Goal: Task Accomplishment & Management: Manage account settings

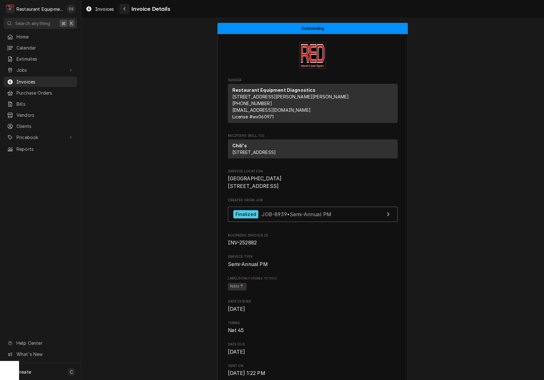
click at [126, 11] on div "Navigate back" at bounding box center [124, 9] width 6 height 6
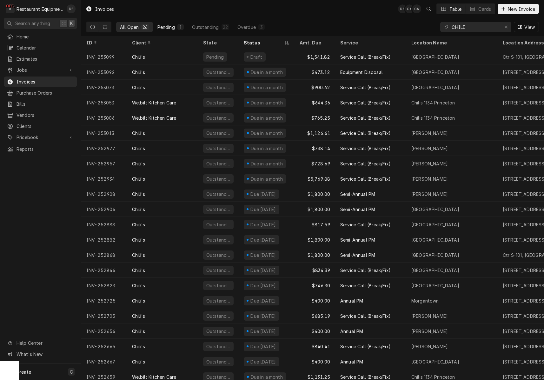
click at [169, 30] on div "Pending" at bounding box center [165, 27] width 17 height 7
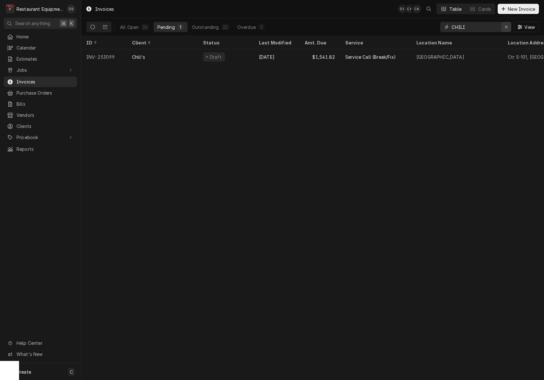
click at [506, 29] on icon "Erase input" at bounding box center [505, 27] width 3 height 4
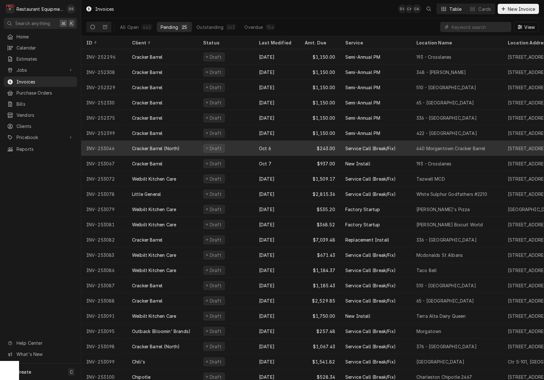
click at [284, 146] on div "Oct 6" at bounding box center [277, 147] width 46 height 15
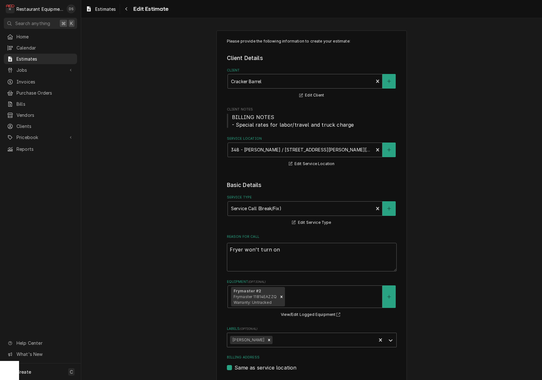
type textarea "x"
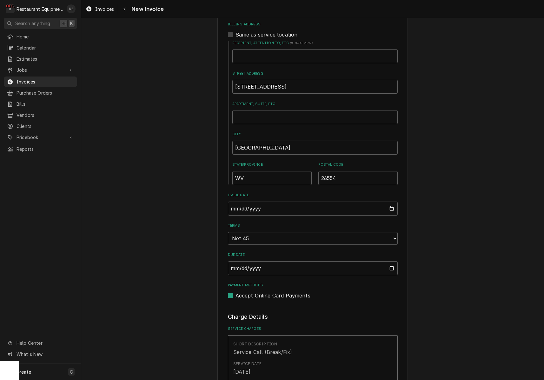
scroll to position [246, 0]
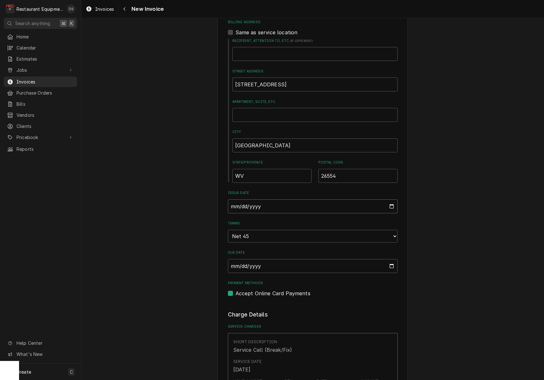
click at [235, 202] on input "2025-10-06" at bounding box center [313, 206] width 170 height 14
type input "2025-10-10"
drag, startPoint x: 494, startPoint y: 248, endPoint x: 443, endPoint y: 237, distance: 52.3
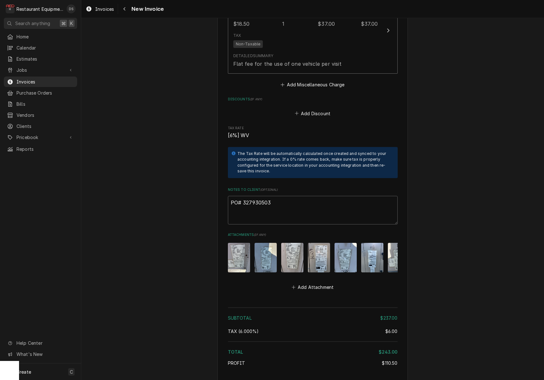
scroll to position [1351, 0]
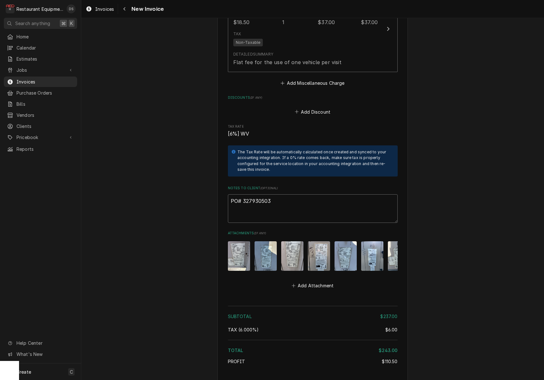
drag, startPoint x: 272, startPoint y: 191, endPoint x: 243, endPoint y: 190, distance: 29.5
click at [243, 194] on textarea "PO# 327930503" at bounding box center [313, 208] width 170 height 29
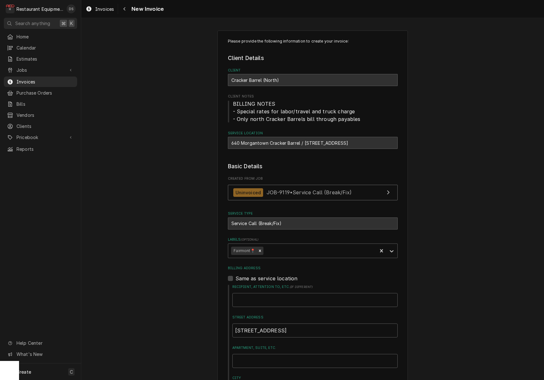
scroll to position [0, 0]
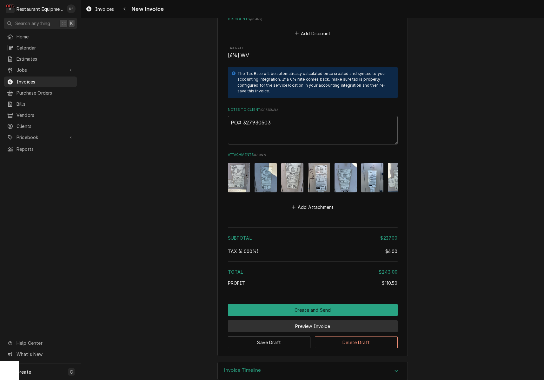
click at [330, 320] on button "Preview Invoice" at bounding box center [313, 326] width 170 height 12
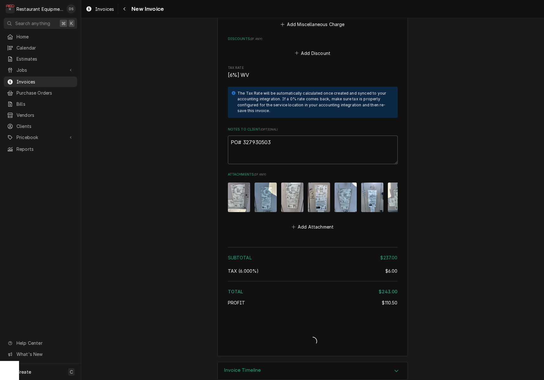
type textarea "x"
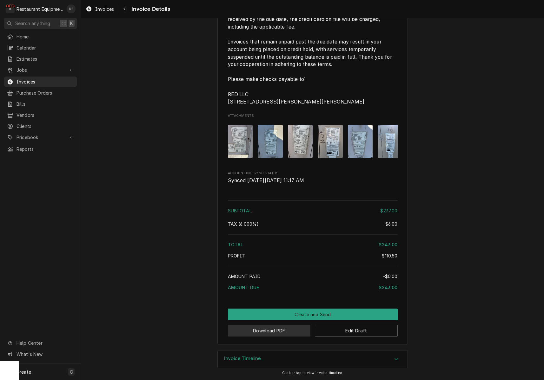
click at [272, 335] on button "Download PDF" at bounding box center [269, 330] width 83 height 12
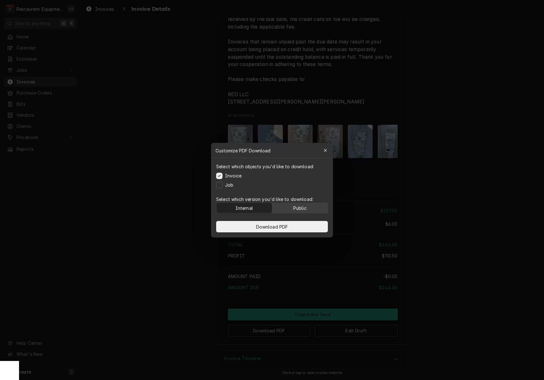
click at [286, 212] on button "Public" at bounding box center [299, 208] width 55 height 10
click at [285, 223] on span "Download PDF" at bounding box center [272, 226] width 35 height 7
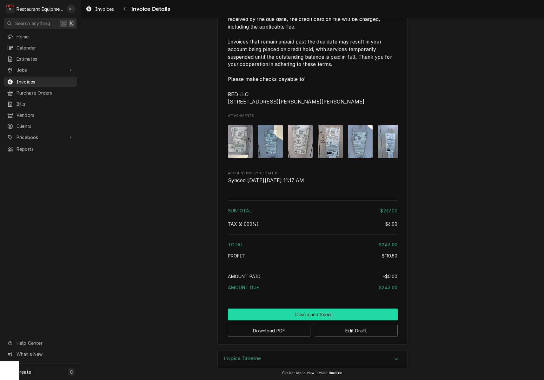
click at [300, 315] on button "Create and Send" at bounding box center [313, 314] width 170 height 12
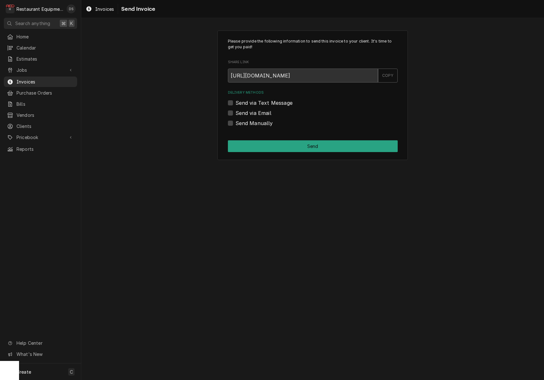
drag, startPoint x: 230, startPoint y: 122, endPoint x: 233, endPoint y: 126, distance: 4.7
click at [235, 122] on label "Send Manually" at bounding box center [253, 123] width 37 height 8
click at [235, 122] on input "Send Manually" at bounding box center [320, 126] width 170 height 14
checkbox input "true"
click at [298, 146] on button "Send" at bounding box center [313, 146] width 170 height 12
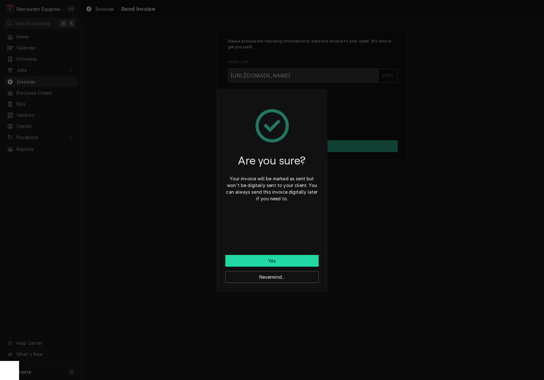
click at [285, 258] on button "Yes" at bounding box center [271, 261] width 93 height 12
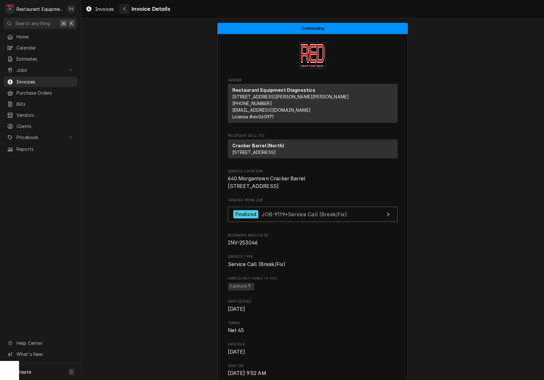
click at [121, 10] on div "Navigate back" at bounding box center [124, 9] width 6 height 6
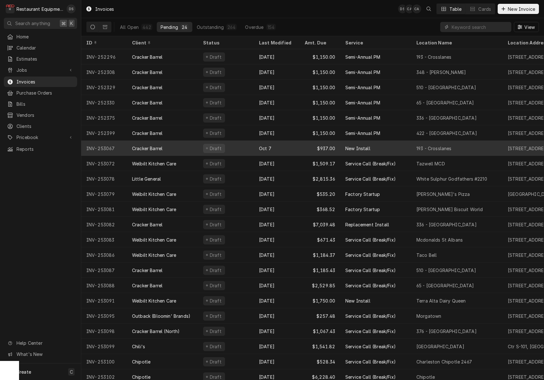
click at [289, 146] on div "Oct 7" at bounding box center [277, 147] width 46 height 15
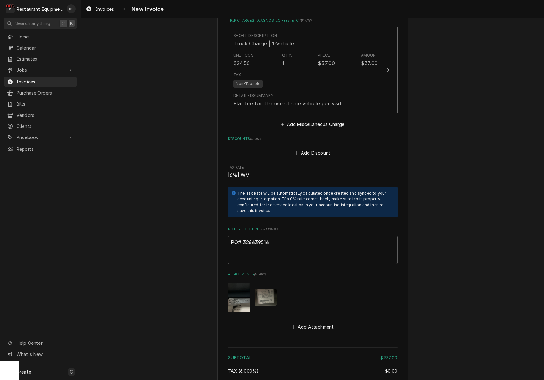
scroll to position [1145, 0]
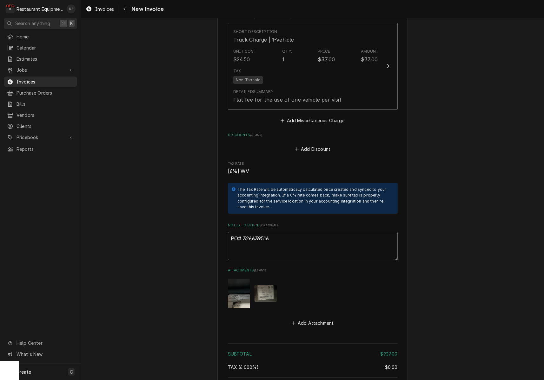
drag, startPoint x: 275, startPoint y: 214, endPoint x: 249, endPoint y: 213, distance: 26.3
click at [243, 232] on textarea "PO# 326639516" at bounding box center [313, 246] width 170 height 29
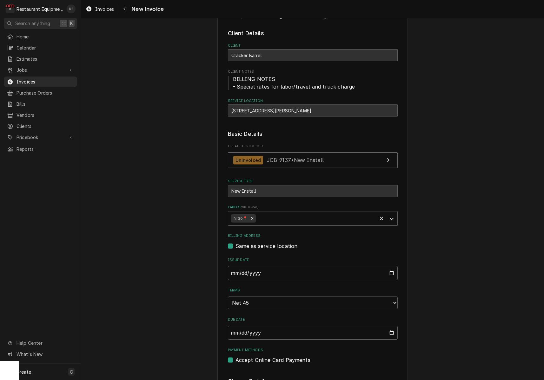
scroll to position [24, 0]
click at [255, 271] on input "2025-10-07" at bounding box center [313, 273] width 170 height 14
type input "2025-10-10"
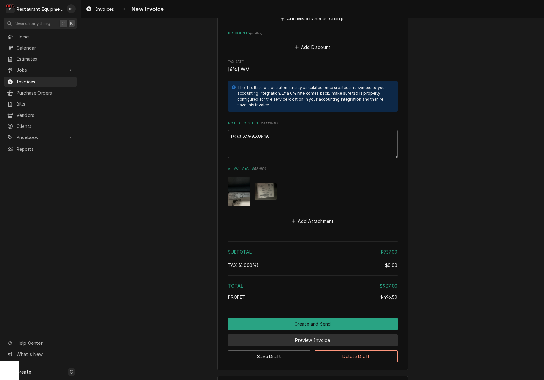
click at [309, 334] on button "Preview Invoice" at bounding box center [313, 340] width 170 height 12
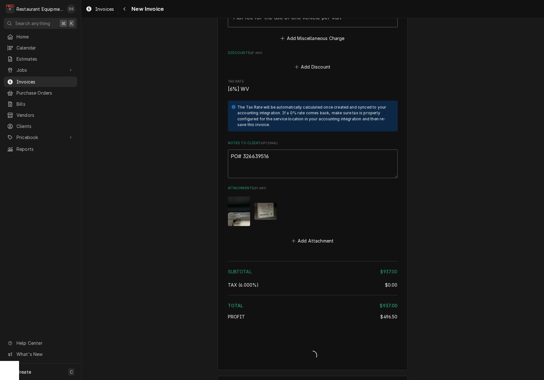
type textarea "x"
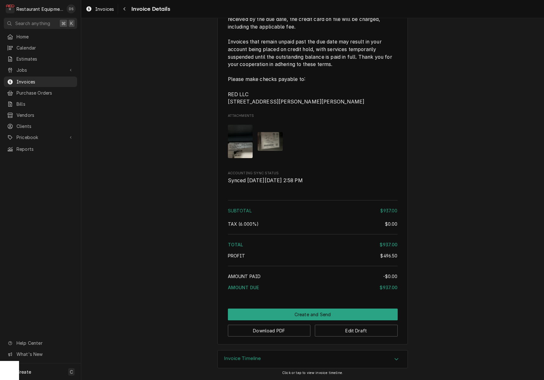
scroll to position [1187, 0]
click at [271, 333] on button "Download PDF" at bounding box center [269, 330] width 83 height 12
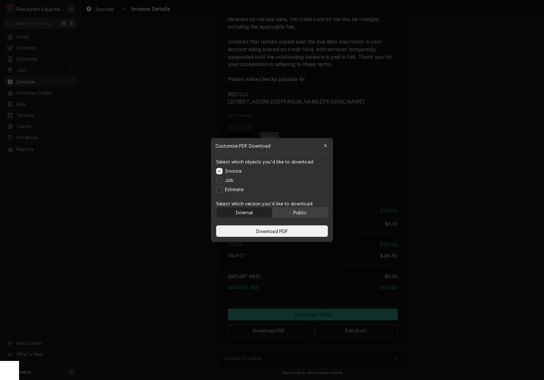
click at [292, 212] on button "Public" at bounding box center [299, 212] width 55 height 10
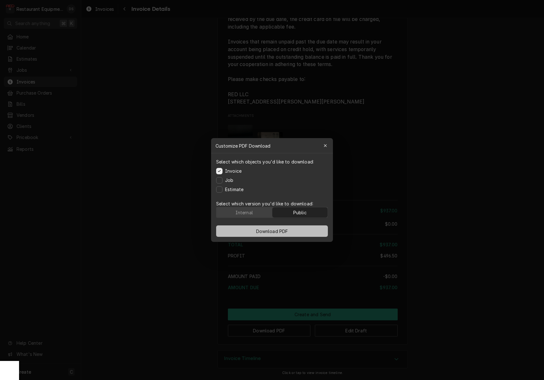
click at [285, 230] on span "Download PDF" at bounding box center [272, 231] width 35 height 7
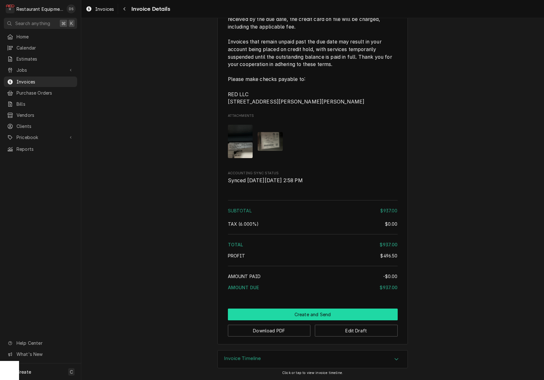
click at [303, 319] on button "Create and Send" at bounding box center [313, 314] width 170 height 12
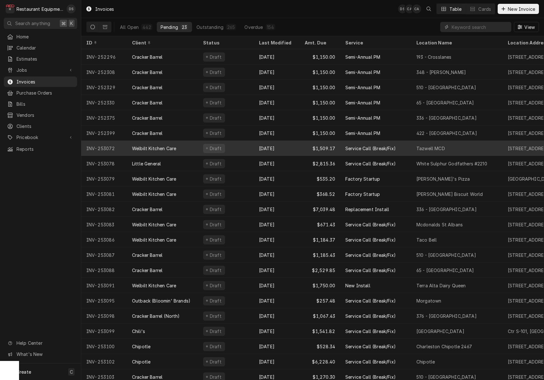
click at [198, 143] on div "Draft" at bounding box center [226, 147] width 56 height 15
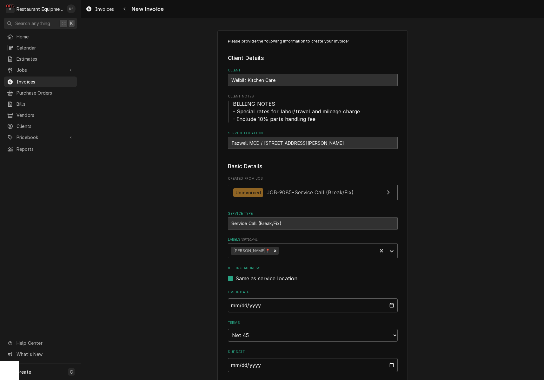
click at [284, 300] on input "2025-10-08" at bounding box center [313, 305] width 170 height 14
type input "2025-10-10"
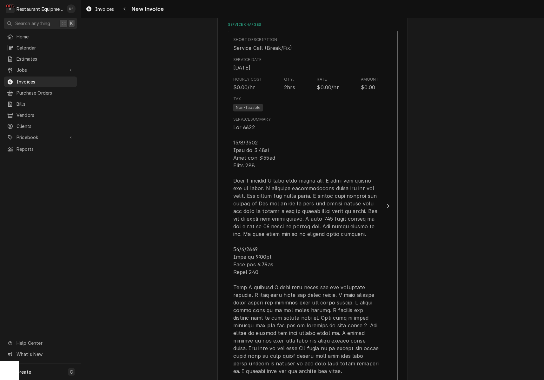
scroll to position [403, 0]
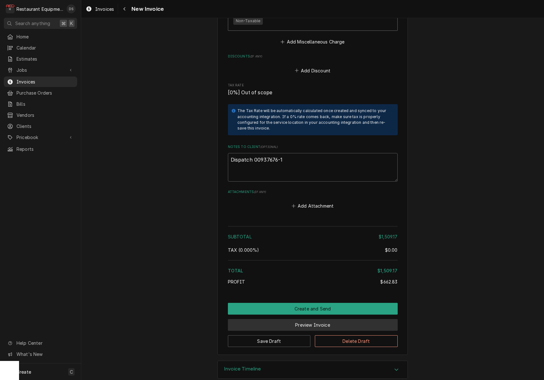
click at [315, 319] on button "Preview Invoice" at bounding box center [313, 325] width 170 height 12
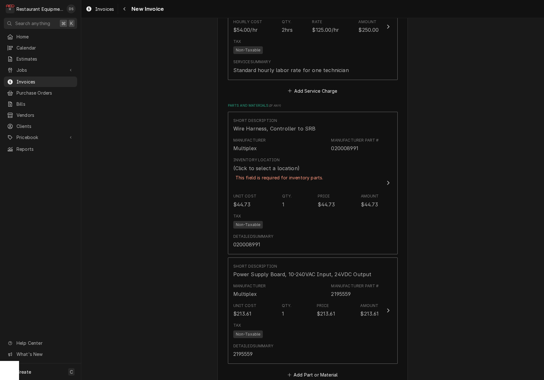
scroll to position [972, 0]
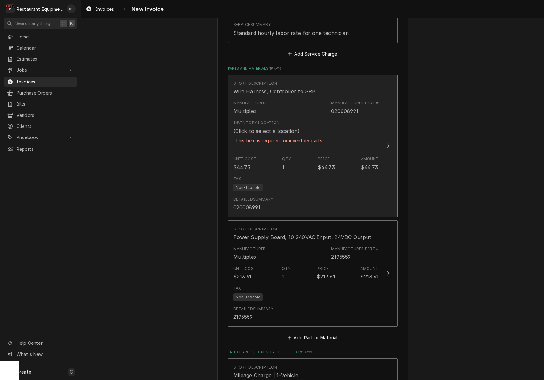
click at [290, 120] on div "Inventory Location (Click to select a location) This field is required for inve…" at bounding box center [279, 135] width 92 height 31
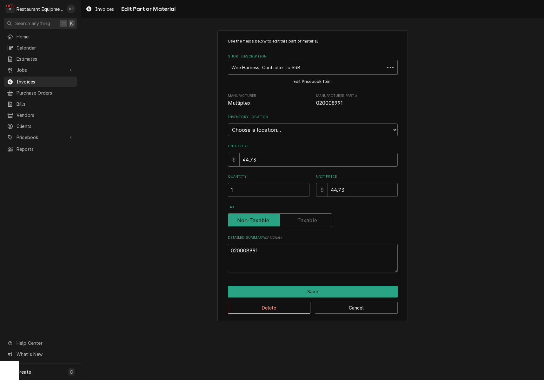
type textarea "x"
select select "54"
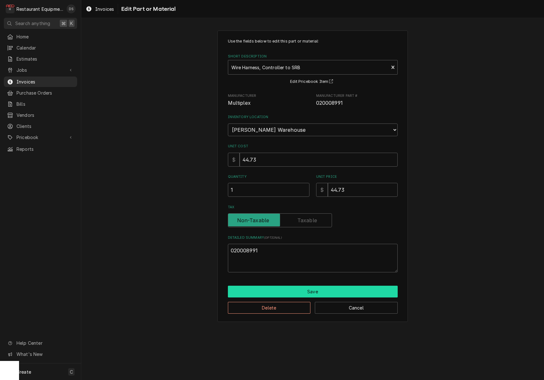
click at [310, 288] on button "Save" at bounding box center [313, 291] width 170 height 12
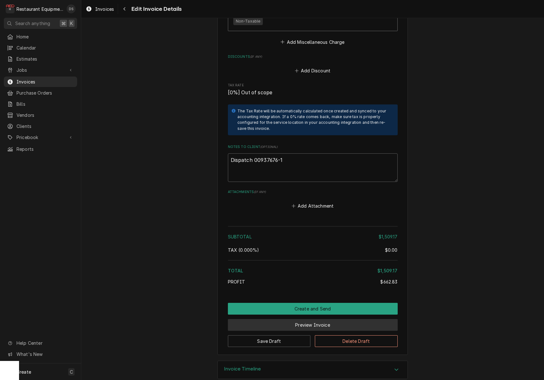
click at [312, 319] on button "Preview Invoice" at bounding box center [313, 325] width 170 height 12
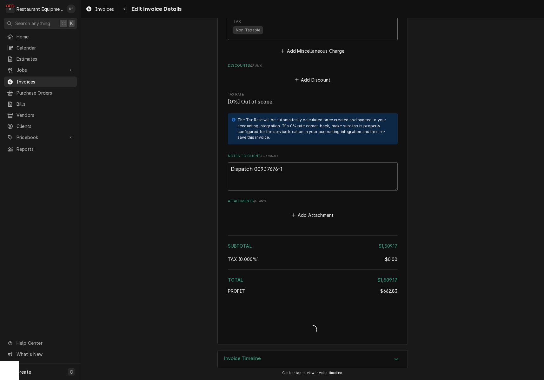
type textarea "x"
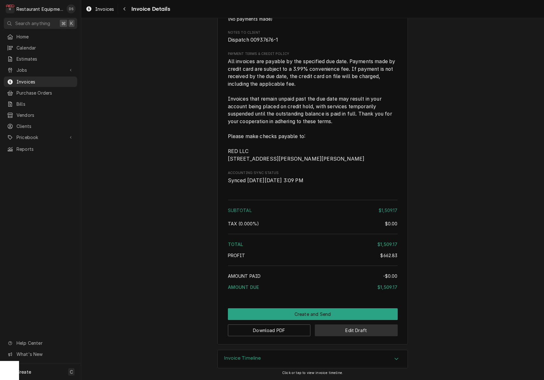
scroll to position [1296, 0]
click at [344, 330] on button "Edit Draft" at bounding box center [356, 330] width 83 height 12
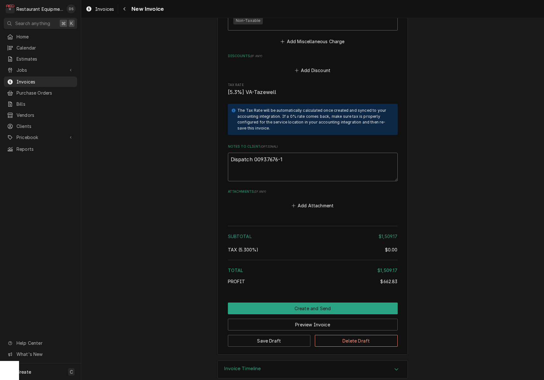
click at [295, 153] on textarea "Dispatch 00937676-1" at bounding box center [313, 167] width 170 height 29
type textarea "x"
type textarea "Dispatch 00937676-1"
type textarea "x"
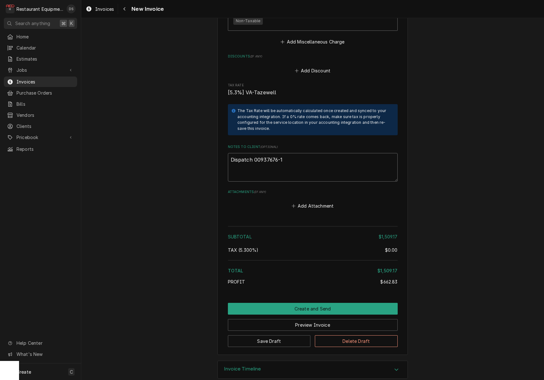
type textarea "Dispatch 00937676-1"
paste textarea "Claim KC-1038158"
type textarea "x"
type textarea "Dispatch 00937676-1 Claim KC-1038158"
click at [315, 319] on button "Preview Invoice" at bounding box center [313, 325] width 170 height 12
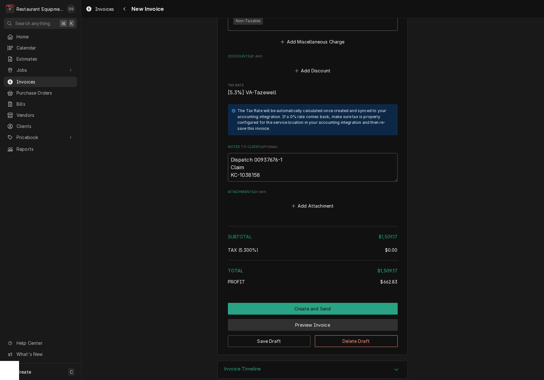
scroll to position [1405, 0]
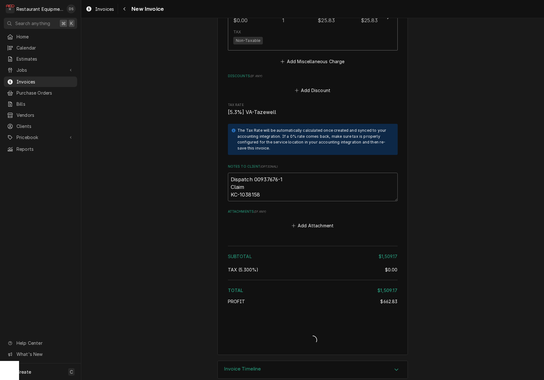
type textarea "x"
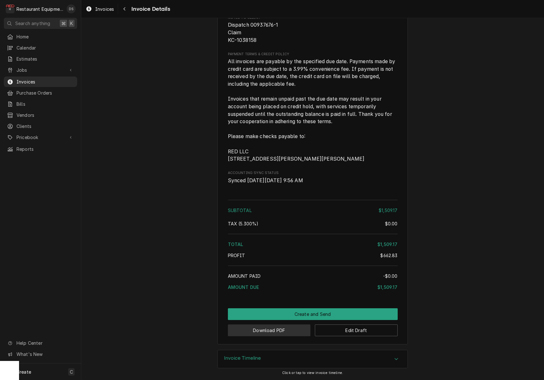
click at [282, 330] on button "Download PDF" at bounding box center [269, 330] width 83 height 12
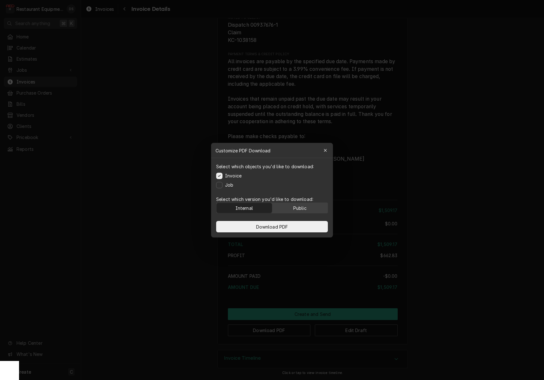
click at [296, 206] on div "Public" at bounding box center [299, 207] width 13 height 7
click at [292, 223] on button "Download PDF" at bounding box center [272, 226] width 112 height 11
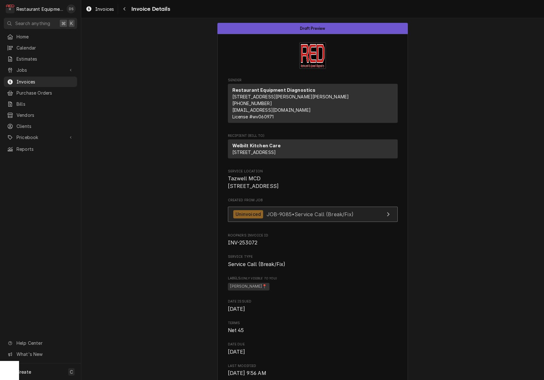
click at [361, 222] on link "Uninvoiced JOB-9085 • Service Call (Break/Fix)" at bounding box center [313, 214] width 170 height 16
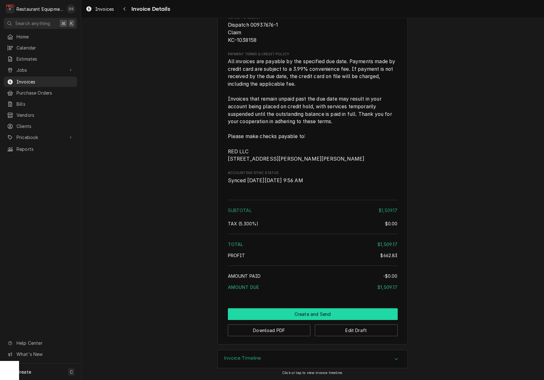
click at [327, 312] on button "Create and Send" at bounding box center [313, 314] width 170 height 12
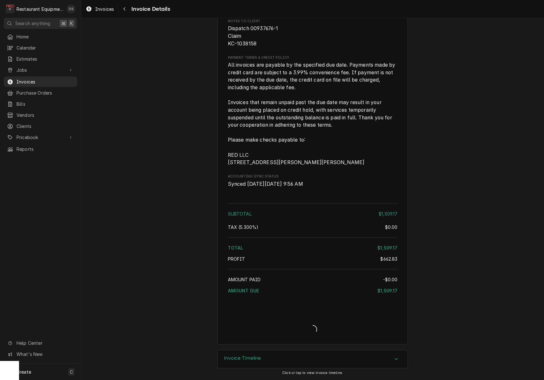
scroll to position [1308, 0]
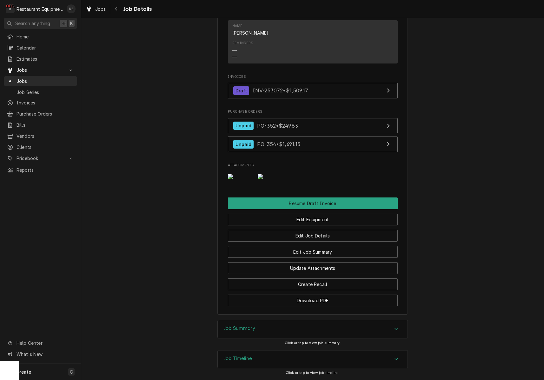
scroll to position [535, 0]
click at [236, 179] on img "Attachments" at bounding box center [240, 175] width 25 height 5
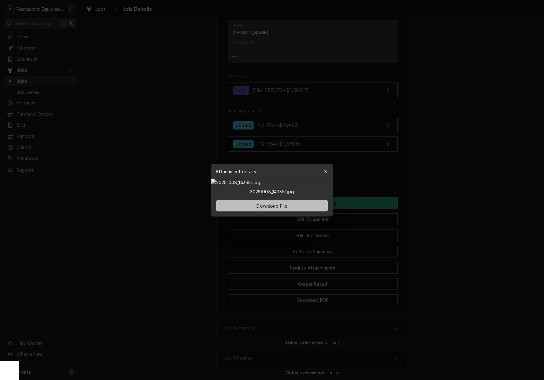
click at [271, 209] on span "Download File" at bounding box center [271, 205] width 33 height 7
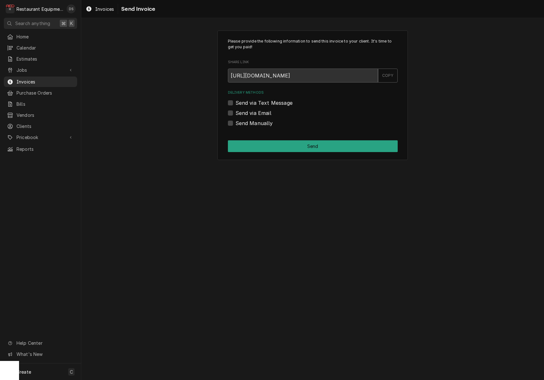
drag, startPoint x: 233, startPoint y: 121, endPoint x: 229, endPoint y: 122, distance: 4.3
click at [232, 121] on div "Send Manually" at bounding box center [313, 123] width 170 height 8
click at [235, 122] on label "Send Manually" at bounding box center [253, 123] width 37 height 8
click at [235, 122] on input "Send Manually" at bounding box center [320, 126] width 170 height 14
checkbox input "true"
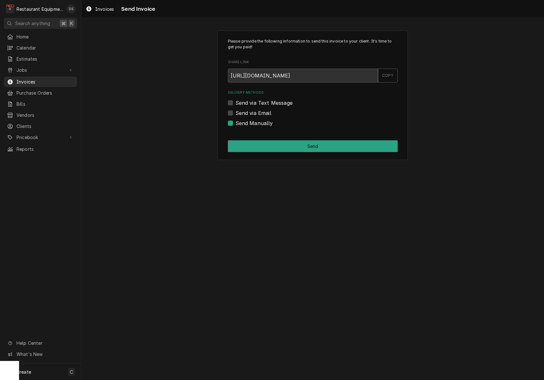
drag, startPoint x: 267, startPoint y: 141, endPoint x: 278, endPoint y: 152, distance: 15.7
click at [266, 141] on button "Send" at bounding box center [313, 146] width 170 height 12
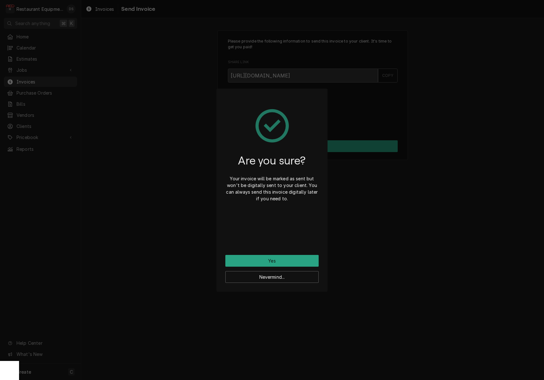
click at [286, 259] on button "Yes" at bounding box center [271, 261] width 93 height 12
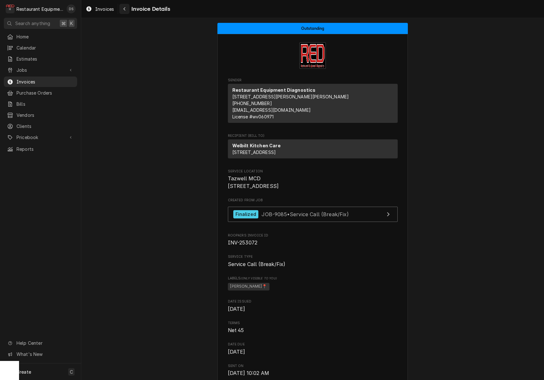
click at [124, 6] on div "Navigate back" at bounding box center [124, 9] width 6 height 6
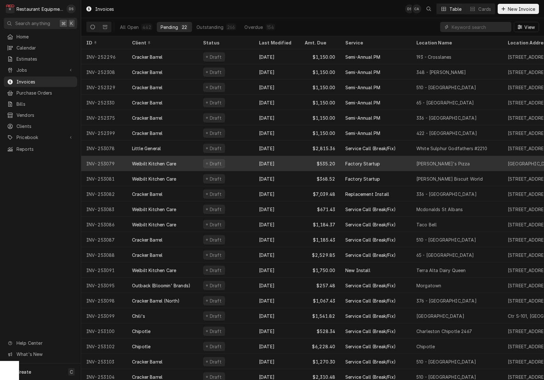
click at [186, 163] on div "Welbilt Kitchen Care" at bounding box center [162, 163] width 71 height 15
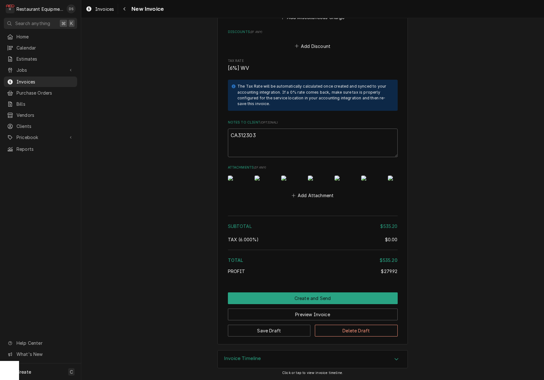
scroll to position [1200, 0]
click at [240, 175] on img "Attachments" at bounding box center [239, 177] width 22 height 5
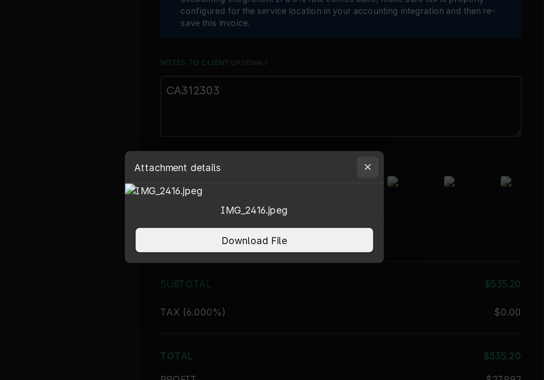
click at [323, 169] on icon "button" at bounding box center [324, 171] width 3 height 4
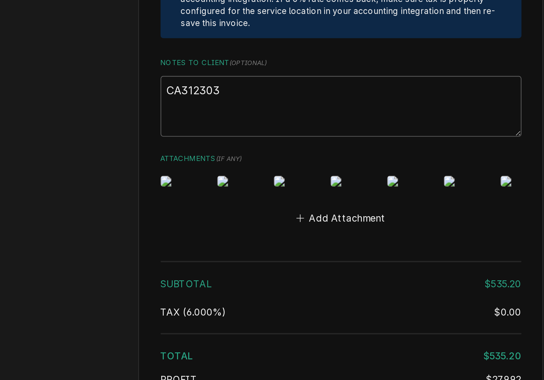
click at [254, 175] on img "Attachments" at bounding box center [265, 177] width 22 height 5
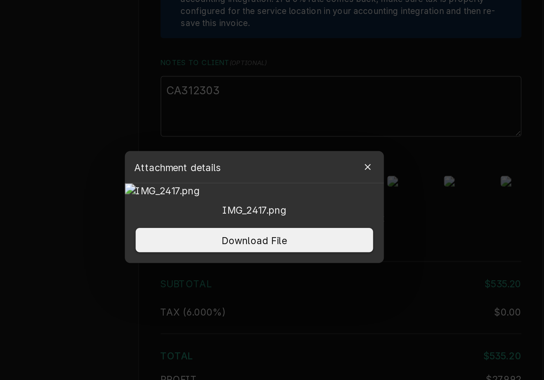
click at [190, 62] on div at bounding box center [272, 190] width 544 height 380
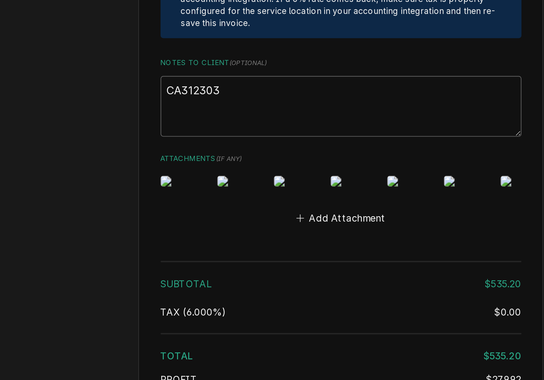
click at [281, 175] on img "Attachments" at bounding box center [292, 177] width 22 height 5
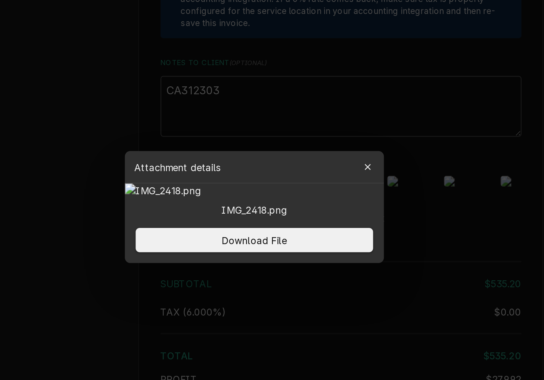
click at [207, 66] on div at bounding box center [272, 190] width 544 height 380
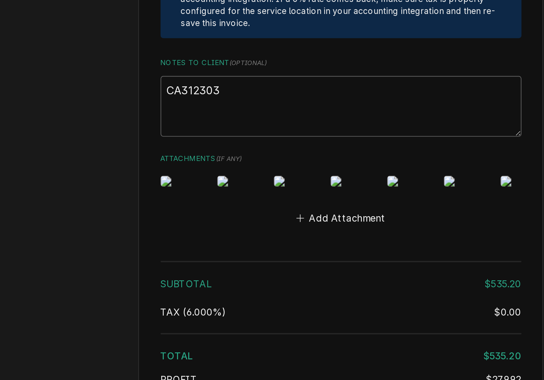
click at [308, 175] on img "Attachments" at bounding box center [319, 177] width 22 height 5
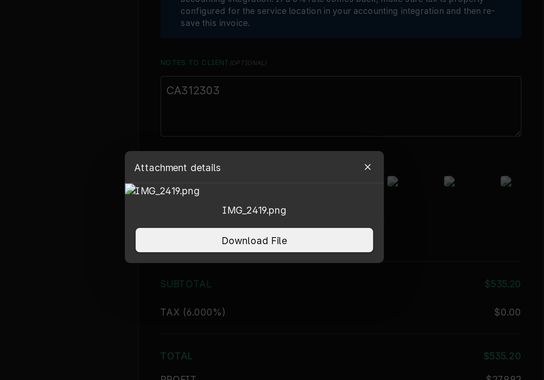
click at [220, 63] on div at bounding box center [272, 190] width 544 height 380
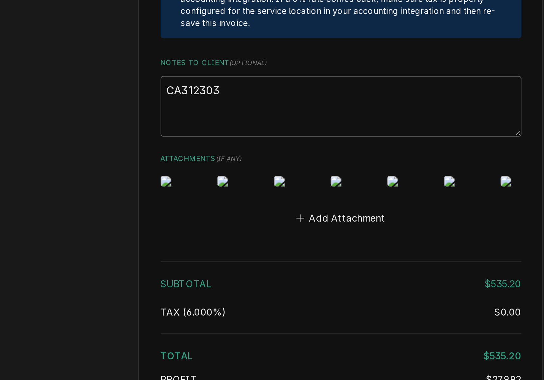
click at [334, 175] on img "Attachments" at bounding box center [345, 177] width 22 height 5
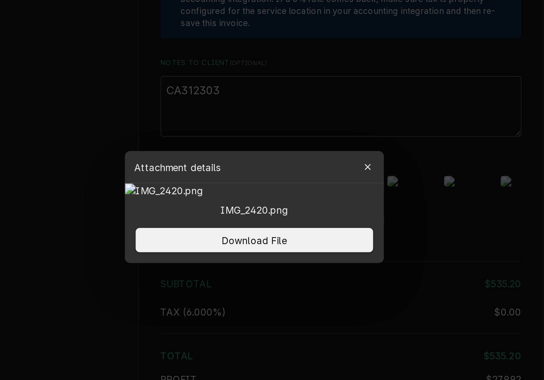
click at [208, 66] on div at bounding box center [272, 190] width 544 height 380
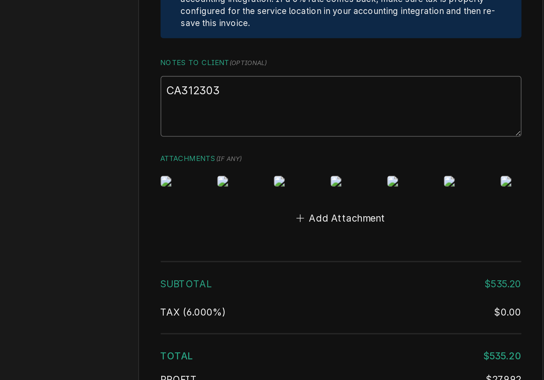
click at [361, 175] on img "Attachments" at bounding box center [372, 177] width 22 height 5
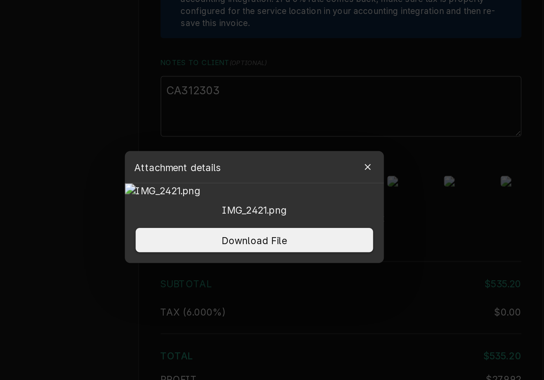
drag, startPoint x: 211, startPoint y: 69, endPoint x: 217, endPoint y: 68, distance: 6.7
click at [211, 69] on div at bounding box center [272, 190] width 544 height 380
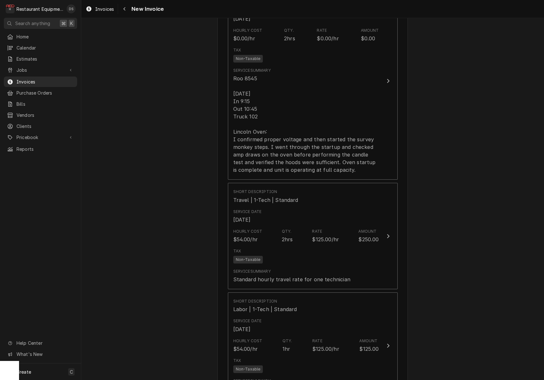
scroll to position [389, 0]
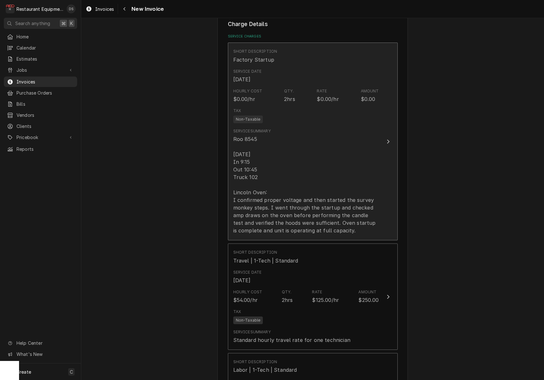
click at [303, 170] on div "Roo 8545 [DATE] In 9:15 Out 10:45 Truck 102 Lincoln Oven: I confirmed proper vo…" at bounding box center [306, 184] width 146 height 99
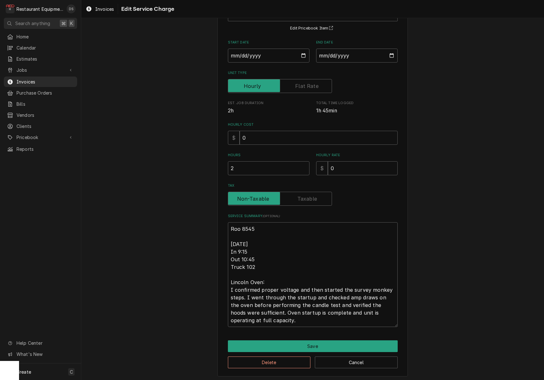
scroll to position [53, 0]
drag, startPoint x: 231, startPoint y: 242, endPoint x: 280, endPoint y: 326, distance: 98.2
click at [280, 327] on div "Use the fields below to edit this service charge Short Description Factory Star…" at bounding box center [312, 176] width 190 height 399
click at [332, 344] on button "Save" at bounding box center [313, 346] width 170 height 12
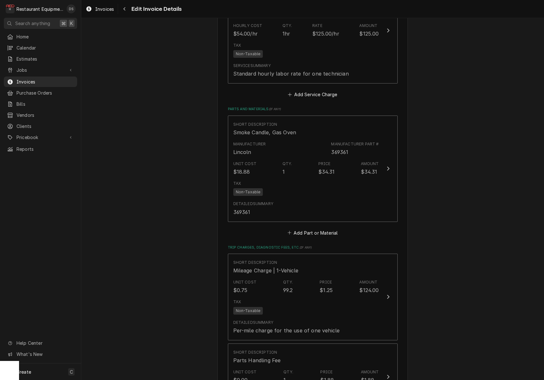
scroll to position [766, 0]
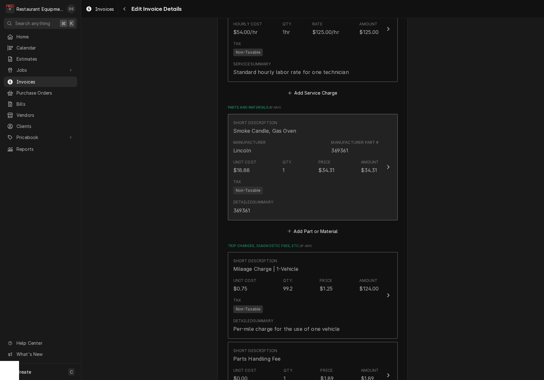
click at [378, 197] on div "Detailed Summary 369361" at bounding box center [306, 207] width 146 height 20
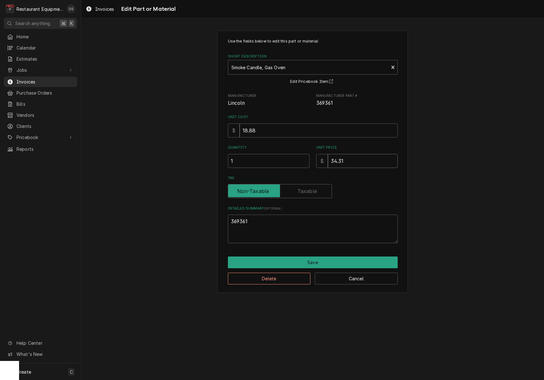
drag, startPoint x: 359, startPoint y: 162, endPoint x: 292, endPoint y: 154, distance: 67.0
click at [292, 154] on div "Quantity 1 Unit Price $ 34.31" at bounding box center [313, 156] width 170 height 23
type textarea "x"
type input "1"
type textarea "x"
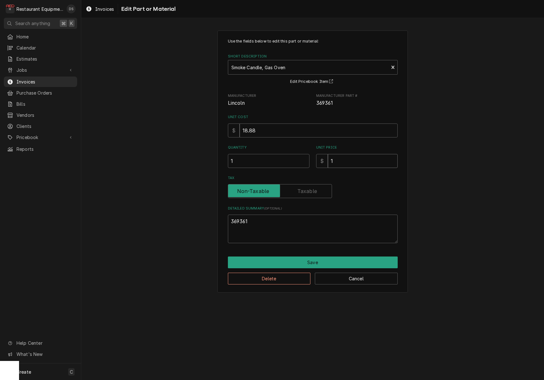
type input "18"
type textarea "x"
type input "188"
type textarea "x"
type input "18"
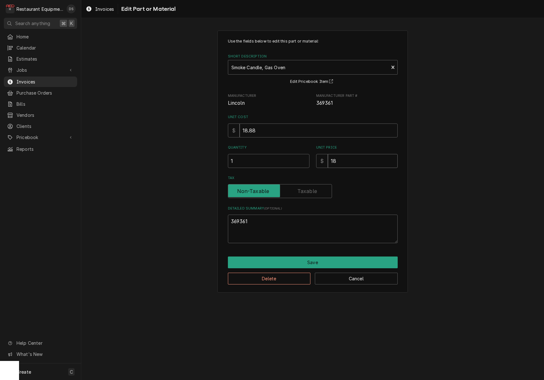
type textarea "x"
type input "18.8"
type textarea "x"
type input "18.88"
click at [320, 260] on button "Save" at bounding box center [313, 262] width 170 height 12
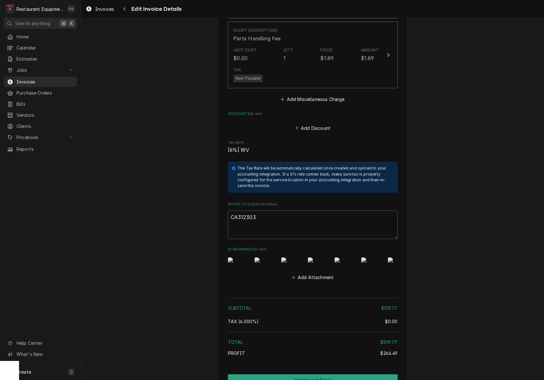
scroll to position [1100, 0]
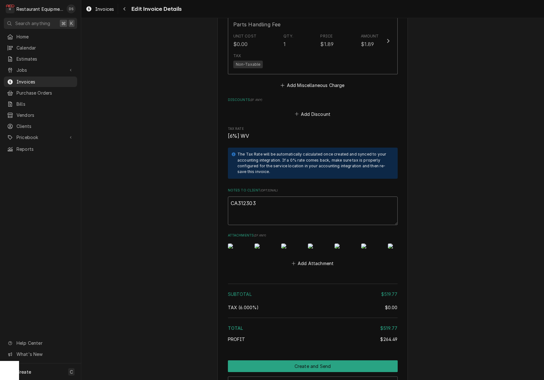
drag, startPoint x: 258, startPoint y: 194, endPoint x: 225, endPoint y: 193, distance: 33.0
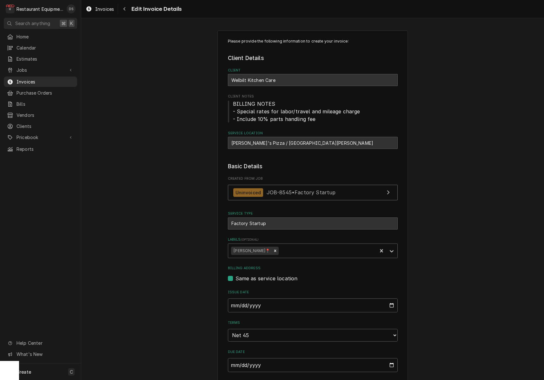
scroll to position [0, 0]
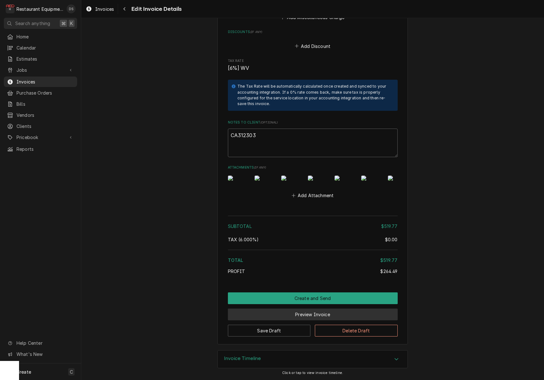
click at [310, 317] on button "Preview Invoice" at bounding box center [313, 314] width 170 height 12
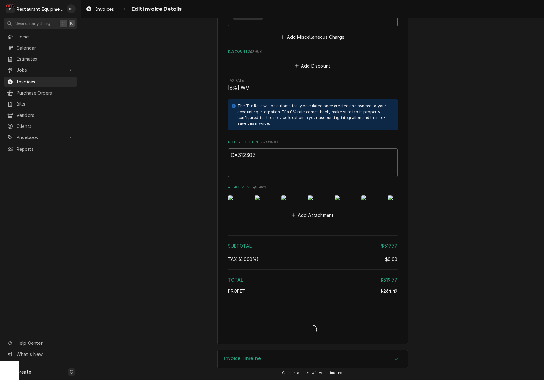
type textarea "x"
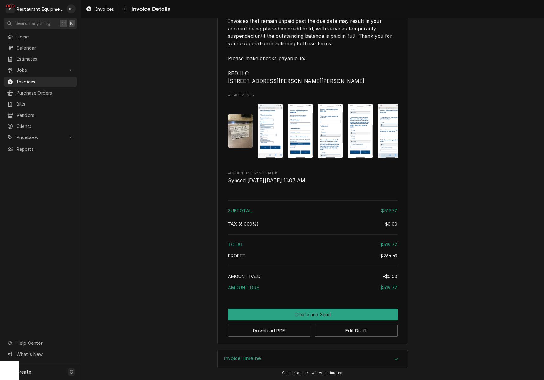
scroll to position [1143, 0]
click at [354, 334] on button "Edit Draft" at bounding box center [356, 330] width 83 height 12
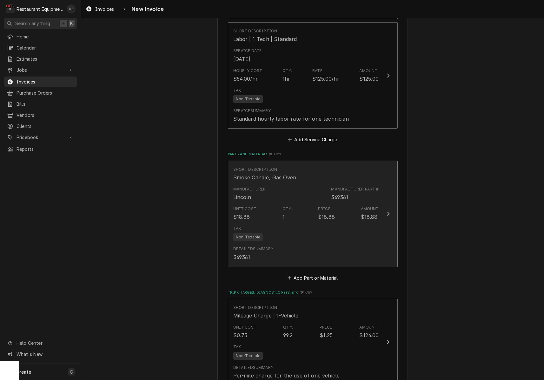
scroll to position [727, 0]
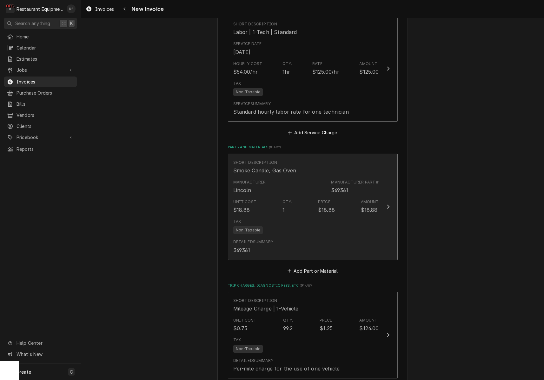
click at [329, 196] on div "Unit Cost $18.88 Qty. 1 Price $18.88 Amount $18.88" at bounding box center [306, 206] width 146 height 20
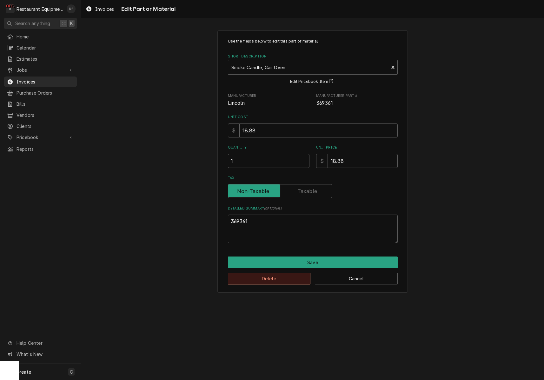
click at [281, 279] on button "Delete" at bounding box center [269, 278] width 83 height 12
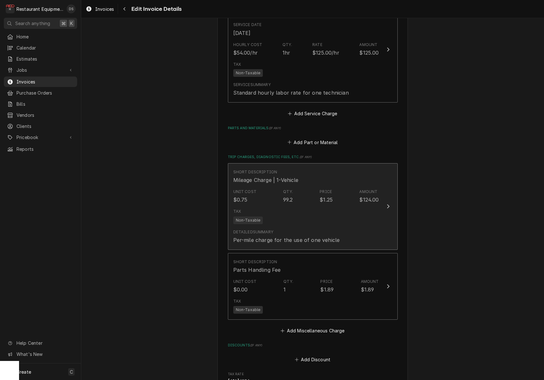
scroll to position [794, 0]
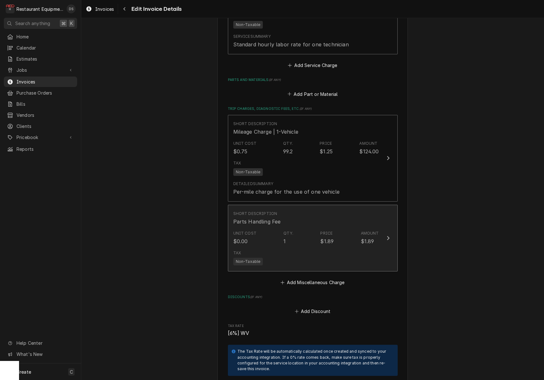
click at [336, 232] on div "Unit Cost $0.00 Qty. 1 Price $1.89 Amount $1.89" at bounding box center [306, 238] width 146 height 20
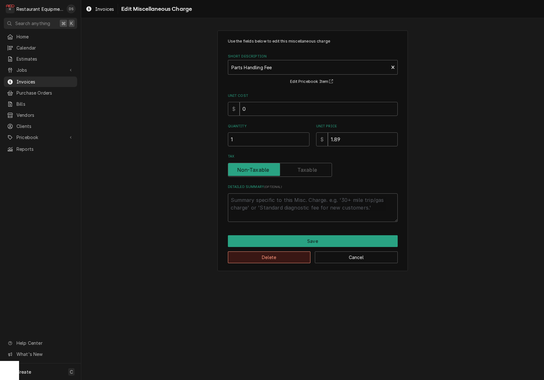
click at [273, 258] on button "Delete" at bounding box center [269, 257] width 83 height 12
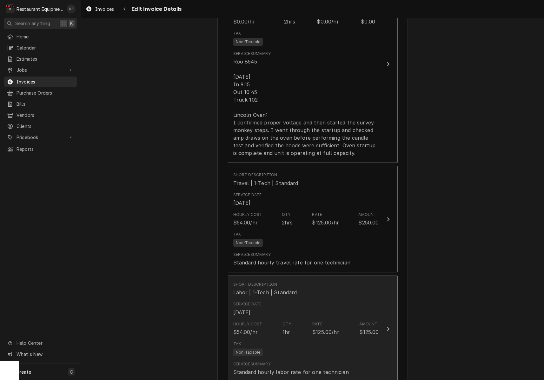
scroll to position [464, 0]
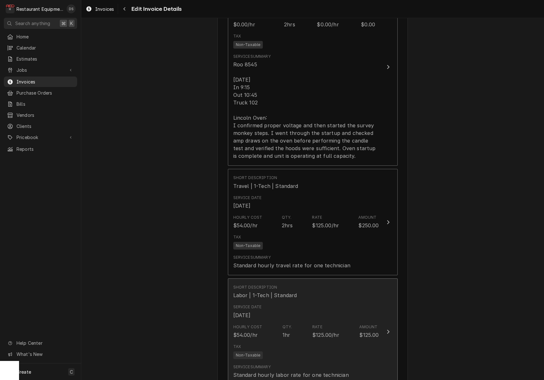
click at [343, 321] on div "Hourly Cost $54.00/hr Qty. 1hr Rate $125.00/hr Amount $125.00" at bounding box center [306, 331] width 146 height 20
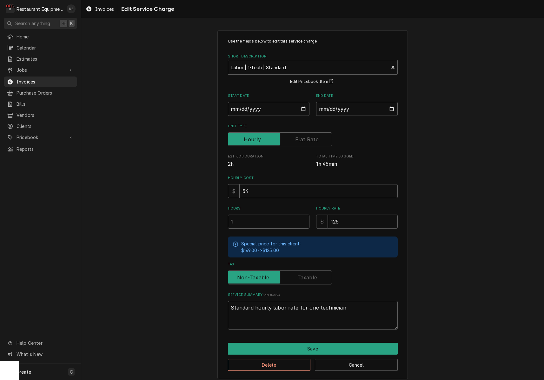
click at [260, 219] on input "1" at bounding box center [269, 221] width 82 height 14
type textarea "x"
type input "1.5"
click at [449, 196] on div "Use the fields below to edit this service charge Short Description Labor | 1-Te…" at bounding box center [312, 204] width 462 height 359
click at [340, 347] on button "Save" at bounding box center [313, 348] width 170 height 12
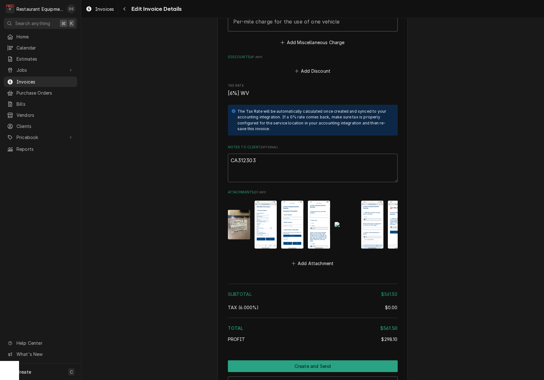
scroll to position [967, 0]
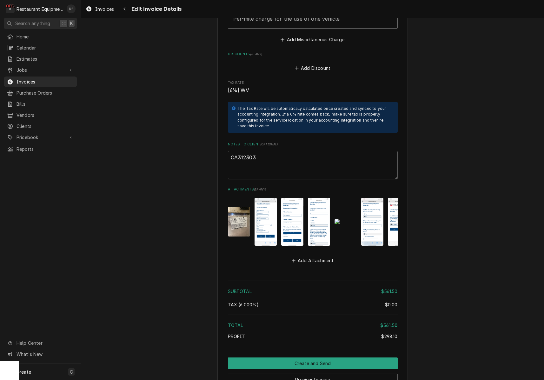
click at [234, 216] on img "Attachments" at bounding box center [239, 221] width 22 height 29
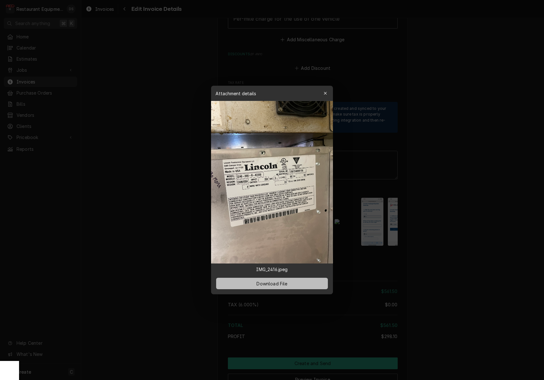
click at [277, 288] on button "Download File" at bounding box center [272, 282] width 112 height 11
click at [459, 260] on div at bounding box center [272, 190] width 544 height 380
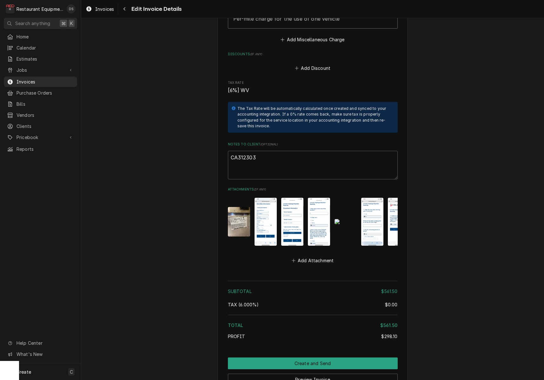
click at [269, 214] on img "Attachments" at bounding box center [265, 222] width 22 height 48
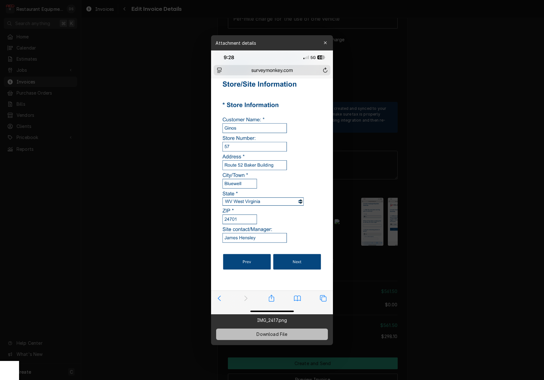
click at [287, 332] on span "Download File" at bounding box center [271, 333] width 33 height 7
click at [472, 240] on div at bounding box center [272, 190] width 544 height 380
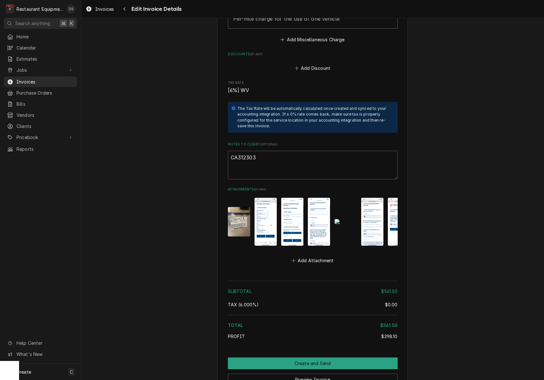
click at [299, 205] on img "Attachments" at bounding box center [292, 222] width 22 height 48
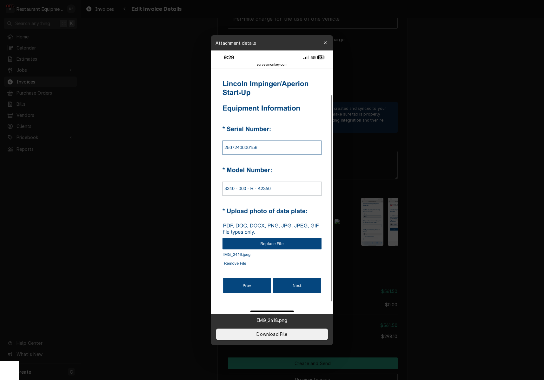
drag, startPoint x: 305, startPoint y: 334, endPoint x: 376, endPoint y: 285, distance: 86.7
click at [305, 333] on button "Download File" at bounding box center [272, 333] width 112 height 11
drag, startPoint x: 480, startPoint y: 216, endPoint x: 474, endPoint y: 216, distance: 6.1
click at [480, 215] on div at bounding box center [272, 190] width 544 height 380
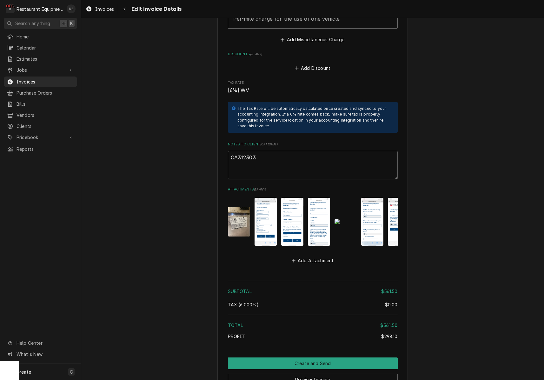
click at [317, 208] on img "Attachments" at bounding box center [319, 222] width 22 height 48
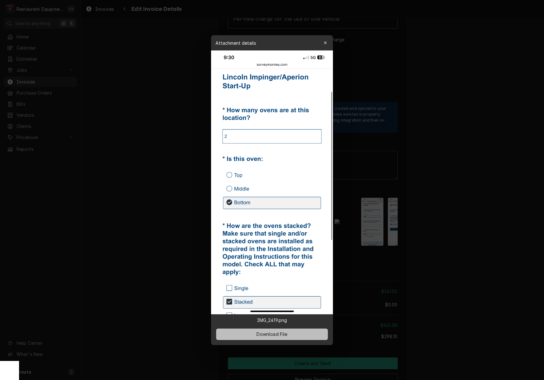
drag, startPoint x: 301, startPoint y: 331, endPoint x: 306, endPoint y: 328, distance: 6.1
click at [301, 331] on button "Download File" at bounding box center [272, 333] width 112 height 11
click at [470, 231] on div at bounding box center [272, 190] width 544 height 380
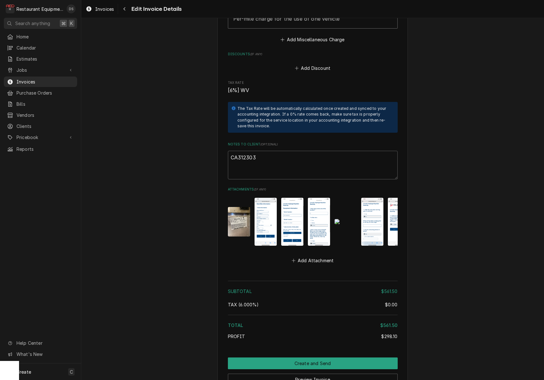
click at [347, 219] on img "Attachments" at bounding box center [345, 221] width 22 height 5
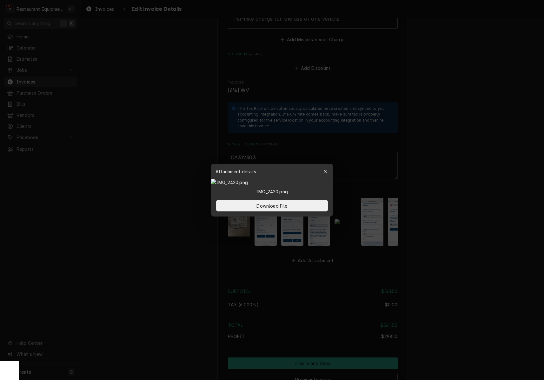
drag, startPoint x: 309, startPoint y: 329, endPoint x: 314, endPoint y: 324, distance: 7.0
click at [309, 211] on button "Download File" at bounding box center [272, 205] width 112 height 11
click at [464, 222] on div at bounding box center [272, 190] width 544 height 380
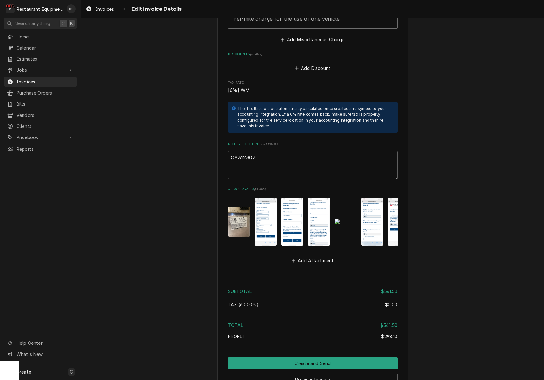
click at [374, 201] on img "Attachments" at bounding box center [372, 222] width 22 height 48
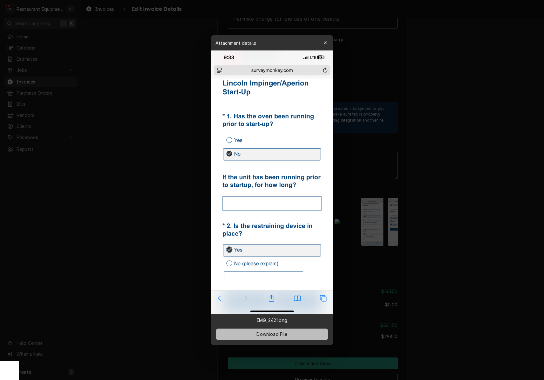
click at [273, 333] on span "Download File" at bounding box center [271, 333] width 33 height 7
click at [466, 246] on div at bounding box center [272, 190] width 544 height 380
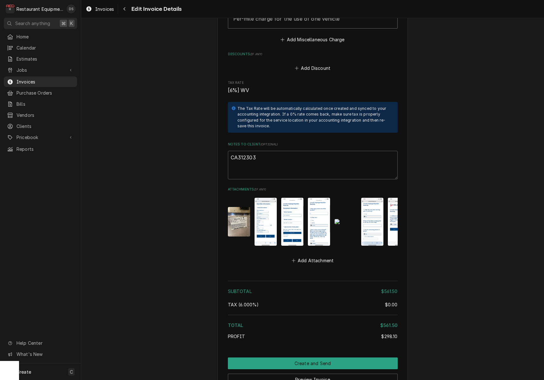
click at [374, 210] on img "Attachments" at bounding box center [372, 222] width 22 height 48
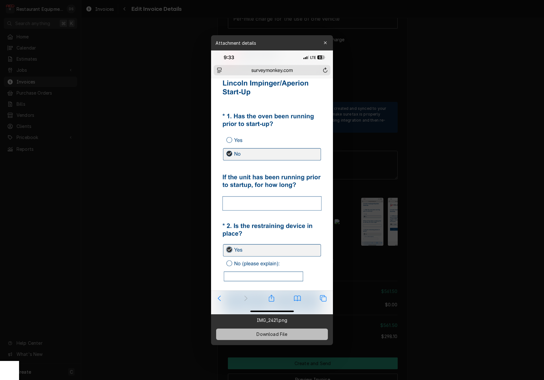
click at [270, 336] on span "Download File" at bounding box center [271, 333] width 33 height 7
click at [379, 216] on div at bounding box center [272, 190] width 544 height 380
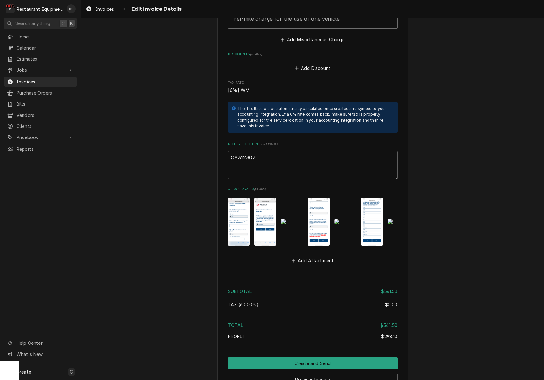
scroll to position [0, 134]
click at [262, 208] on img "Attachments" at bounding box center [264, 222] width 22 height 48
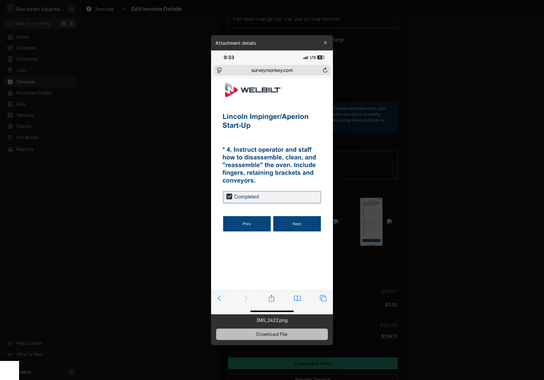
drag, startPoint x: 287, startPoint y: 332, endPoint x: 294, endPoint y: 330, distance: 6.9
click at [287, 332] on span "Download File" at bounding box center [271, 333] width 33 height 7
click at [445, 262] on div at bounding box center [272, 190] width 544 height 380
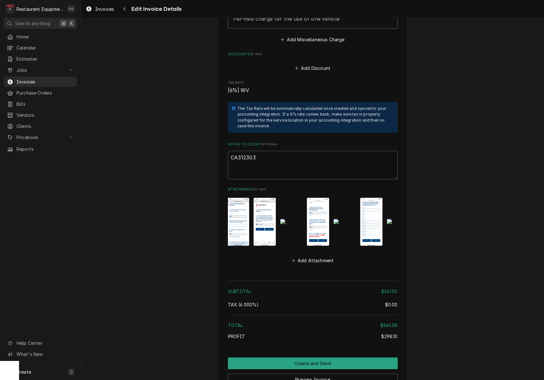
click at [291, 219] on img "Attachments" at bounding box center [291, 221] width 22 height 5
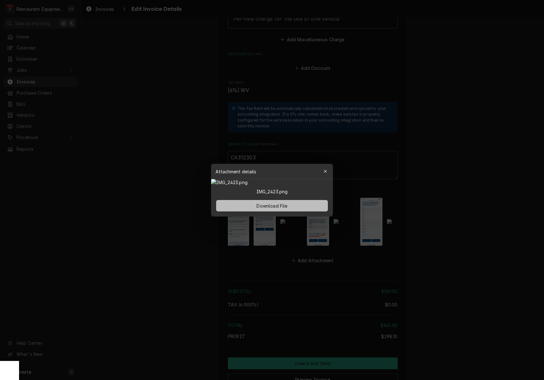
click at [286, 209] on span "Download File" at bounding box center [271, 205] width 33 height 7
drag, startPoint x: 364, startPoint y: 260, endPoint x: 355, endPoint y: 255, distance: 10.8
click at [364, 260] on div at bounding box center [272, 190] width 544 height 380
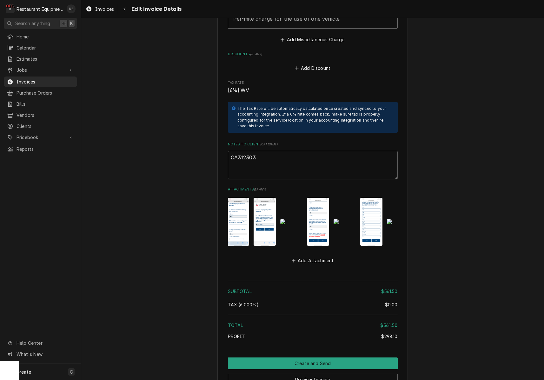
click at [317, 227] on img "Attachments" at bounding box center [318, 222] width 22 height 48
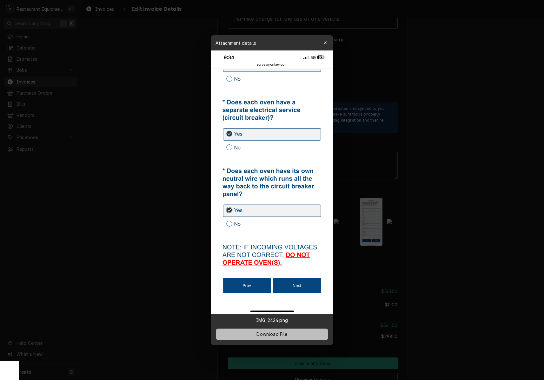
click at [293, 334] on button "Download File" at bounding box center [272, 333] width 112 height 11
click at [399, 269] on div at bounding box center [272, 190] width 544 height 380
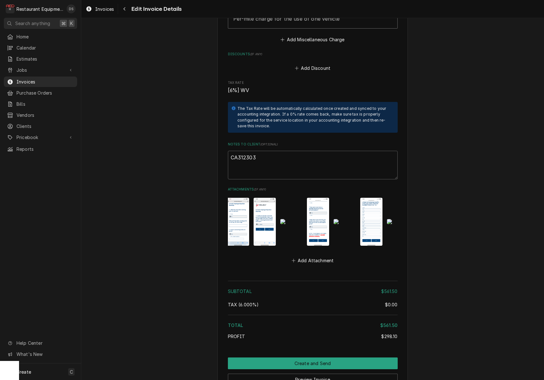
click at [345, 219] on img "Attachments" at bounding box center [344, 221] width 22 height 5
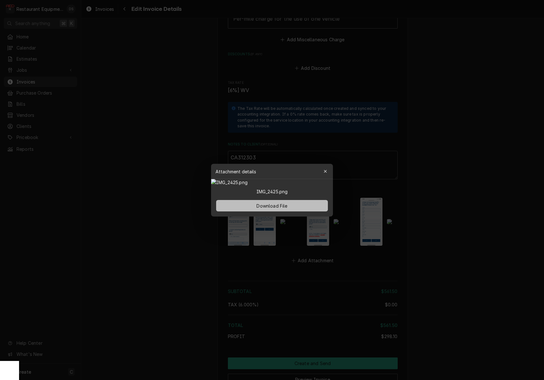
drag, startPoint x: 282, startPoint y: 333, endPoint x: 290, endPoint y: 330, distance: 8.7
click at [282, 209] on span "Download File" at bounding box center [271, 205] width 33 height 7
drag, startPoint x: 408, startPoint y: 250, endPoint x: 393, endPoint y: 247, distance: 15.9
click at [408, 250] on div at bounding box center [272, 190] width 544 height 380
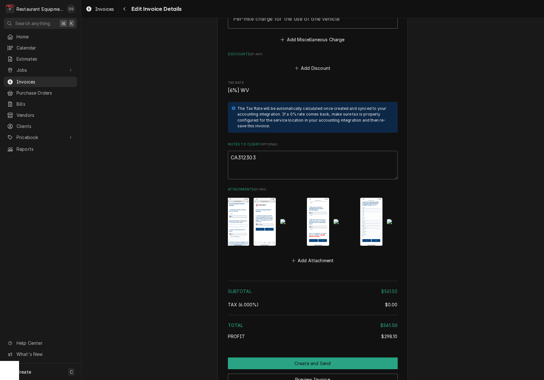
click at [375, 224] on img "Attachments" at bounding box center [371, 222] width 22 height 48
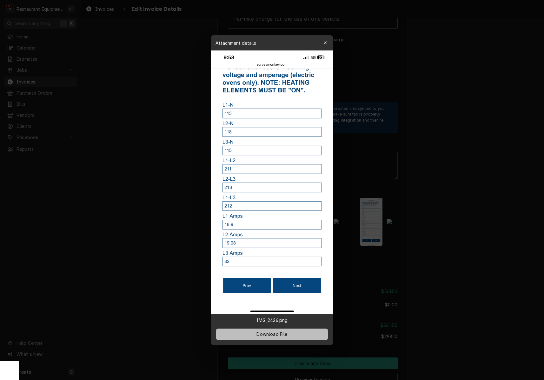
click at [292, 333] on button "Download File" at bounding box center [272, 333] width 112 height 11
click at [470, 257] on div at bounding box center [272, 190] width 544 height 380
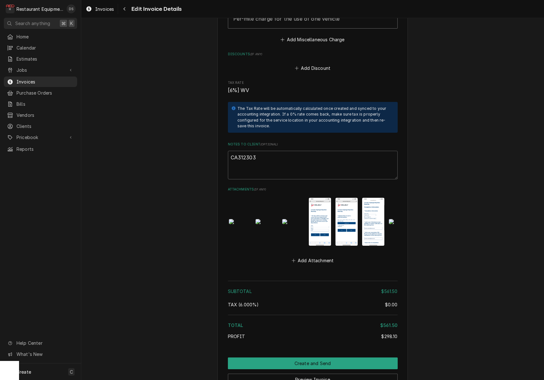
scroll to position [0, 291]
click at [234, 219] on img "Attachments" at bounding box center [240, 221] width 22 height 5
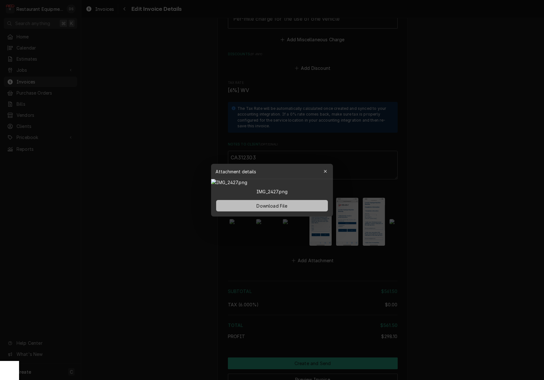
click at [276, 209] on span "Download File" at bounding box center [271, 205] width 33 height 7
click at [466, 245] on div at bounding box center [272, 190] width 544 height 380
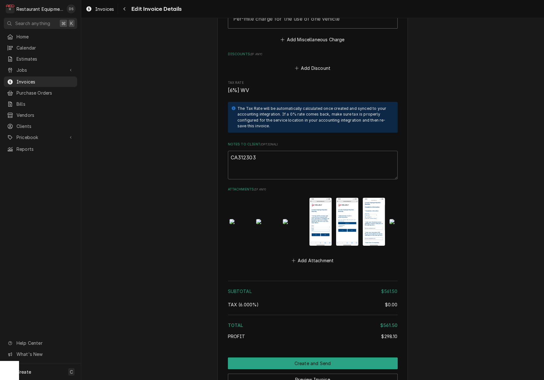
click at [267, 219] on img "Attachments" at bounding box center [267, 221] width 22 height 5
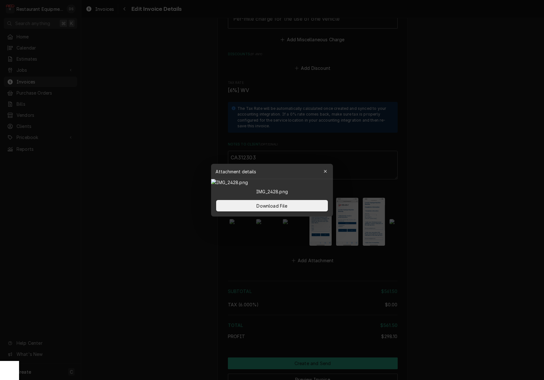
drag, startPoint x: 289, startPoint y: 331, endPoint x: 297, endPoint y: 325, distance: 10.2
click at [290, 211] on button "Download File" at bounding box center [272, 205] width 112 height 11
click at [460, 261] on div at bounding box center [272, 190] width 544 height 380
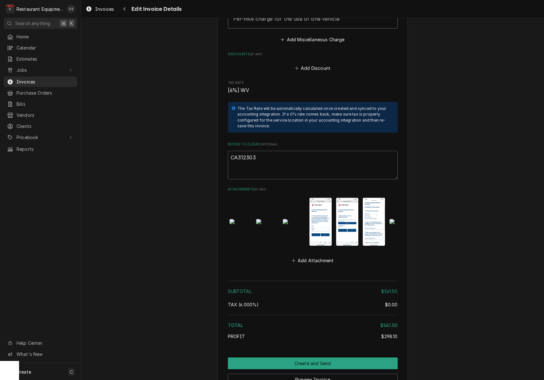
click at [295, 219] on img "Attachments" at bounding box center [294, 221] width 22 height 5
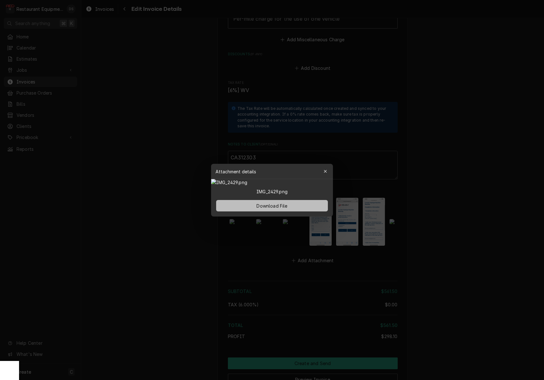
click at [286, 209] on span "Download File" at bounding box center [271, 205] width 33 height 7
drag, startPoint x: 416, startPoint y: 262, endPoint x: 400, endPoint y: 263, distance: 16.2
click at [403, 263] on div at bounding box center [272, 190] width 544 height 380
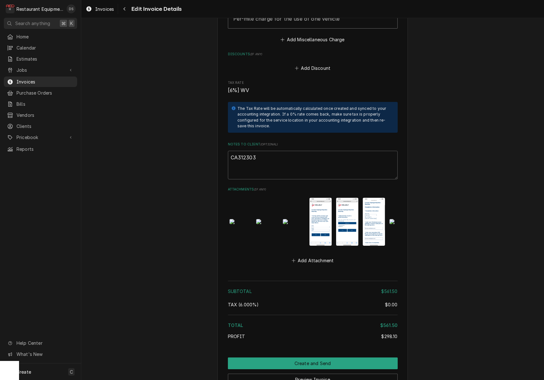
click at [318, 211] on img "Attachments" at bounding box center [320, 222] width 22 height 48
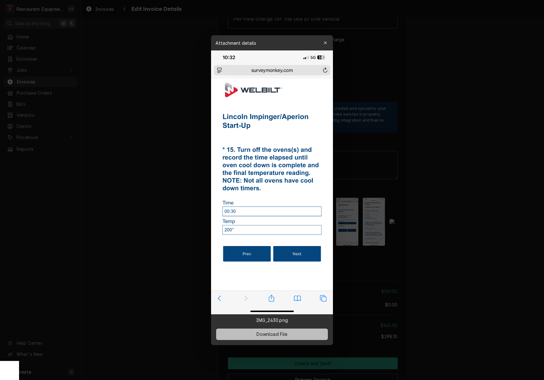
drag, startPoint x: 285, startPoint y: 333, endPoint x: 292, endPoint y: 329, distance: 7.8
click at [285, 333] on span "Download File" at bounding box center [271, 333] width 33 height 7
click at [448, 247] on div at bounding box center [272, 190] width 544 height 380
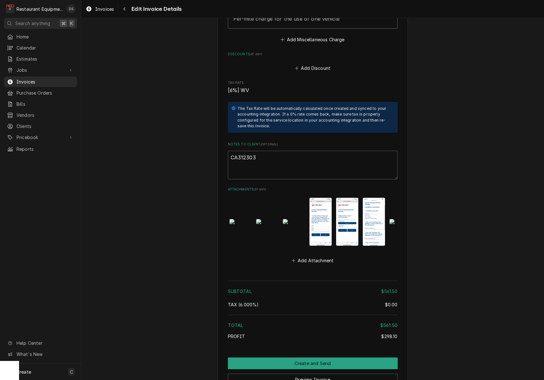
click at [342, 202] on img "Attachments" at bounding box center [347, 222] width 22 height 48
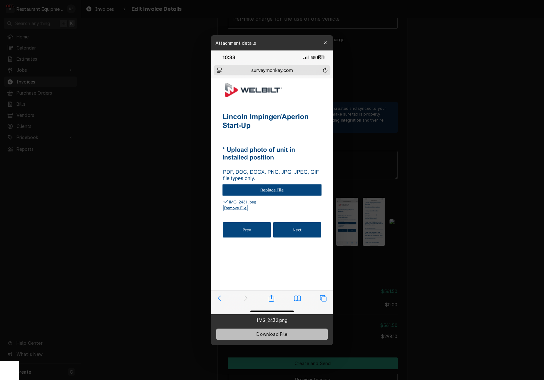
drag, startPoint x: 299, startPoint y: 329, endPoint x: 303, endPoint y: 328, distance: 4.8
click at [299, 329] on button "Download File" at bounding box center [272, 333] width 112 height 11
click at [439, 235] on div at bounding box center [272, 190] width 544 height 380
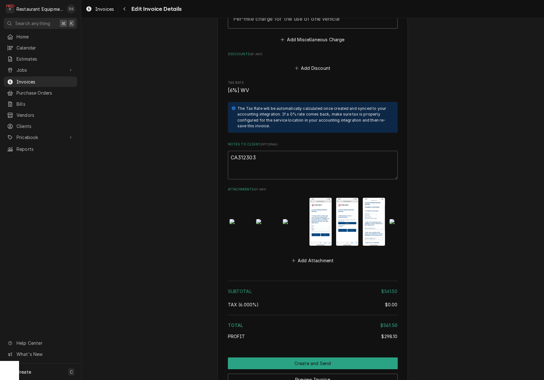
click at [369, 199] on img "Attachments" at bounding box center [373, 222] width 22 height 48
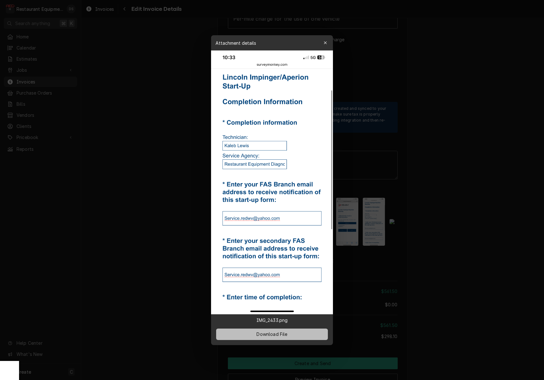
click at [279, 335] on span "Download File" at bounding box center [271, 333] width 33 height 7
click at [426, 257] on div at bounding box center [272, 190] width 544 height 380
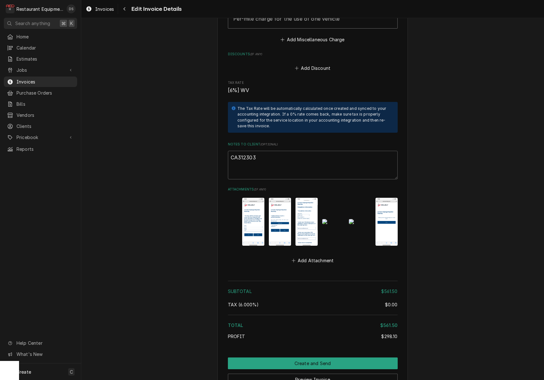
scroll to position [0, 0]
click at [331, 219] on img "Attachments" at bounding box center [333, 221] width 22 height 5
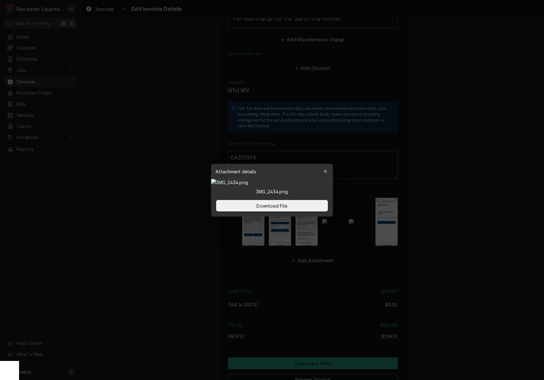
drag, startPoint x: 292, startPoint y: 333, endPoint x: 314, endPoint y: 313, distance: 29.2
click at [292, 211] on button "Download File" at bounding box center [272, 205] width 112 height 11
click at [399, 255] on div at bounding box center [272, 190] width 544 height 380
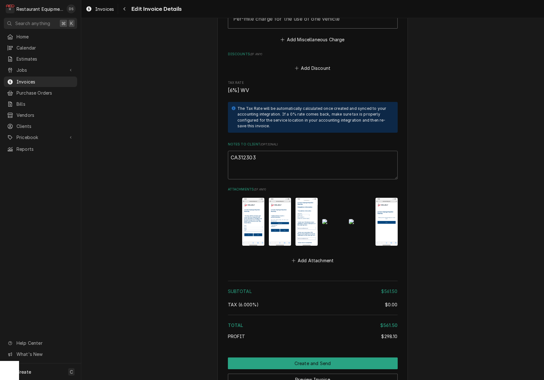
click at [364, 222] on img "Attachments" at bounding box center [360, 221] width 22 height 5
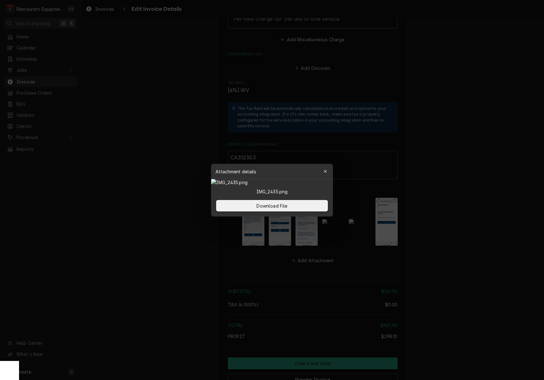
click at [387, 264] on div at bounding box center [272, 190] width 544 height 380
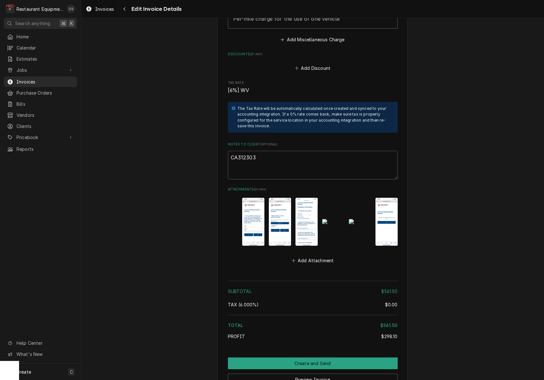
click at [391, 232] on img "Attachments" at bounding box center [386, 222] width 22 height 48
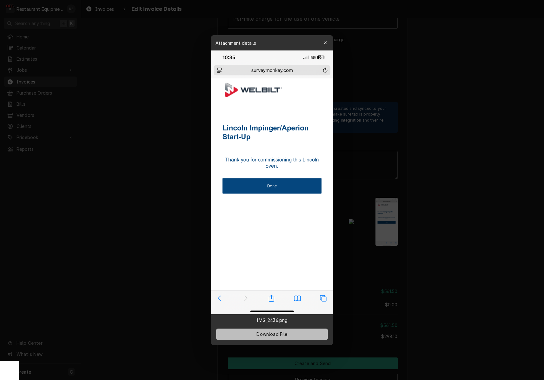
click at [284, 334] on span "Download File" at bounding box center [271, 333] width 33 height 7
click at [326, 43] on icon "button" at bounding box center [324, 42] width 3 height 3
click at [326, 52] on label "Discounts ( if any )" at bounding box center [313, 54] width 170 height 5
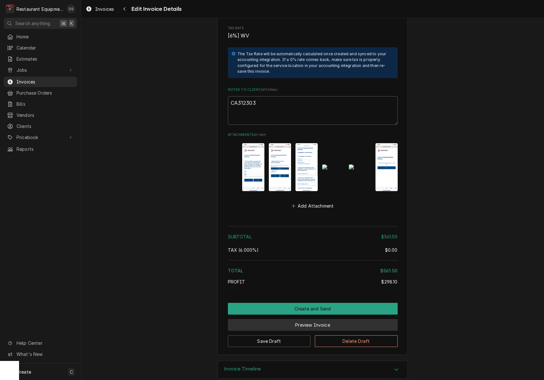
click at [316, 319] on button "Preview Invoice" at bounding box center [313, 325] width 170 height 12
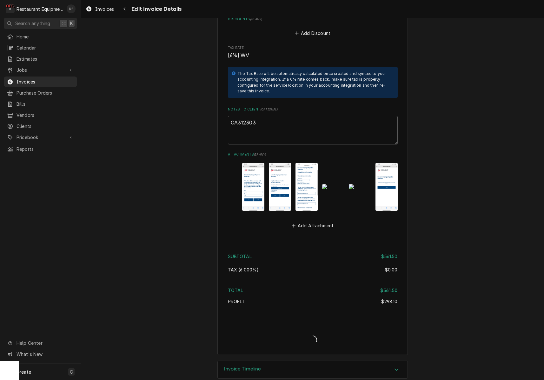
type textarea "x"
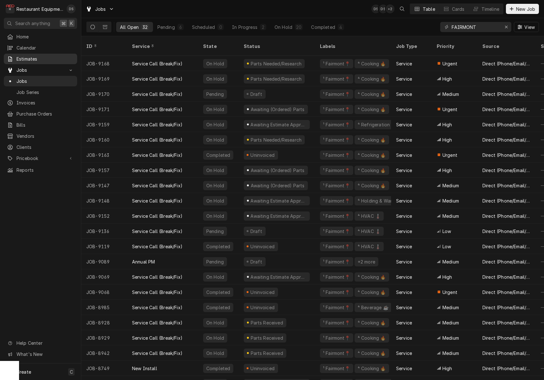
click at [24, 55] on span "Estimates" at bounding box center [44, 58] width 57 height 7
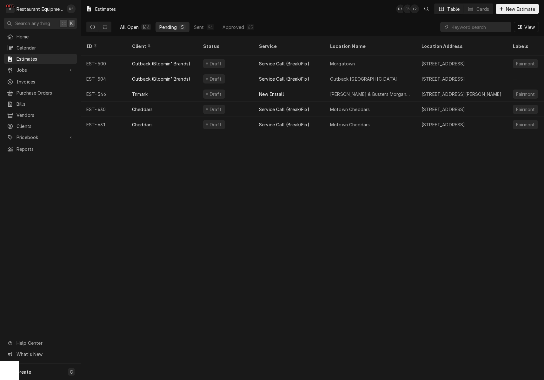
click at [144, 25] on div "164" at bounding box center [145, 27] width 7 height 7
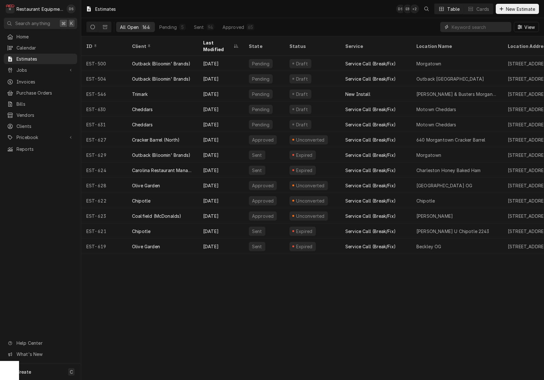
click at [470, 27] on input "Dynamic Content Wrapper" at bounding box center [479, 27] width 56 height 10
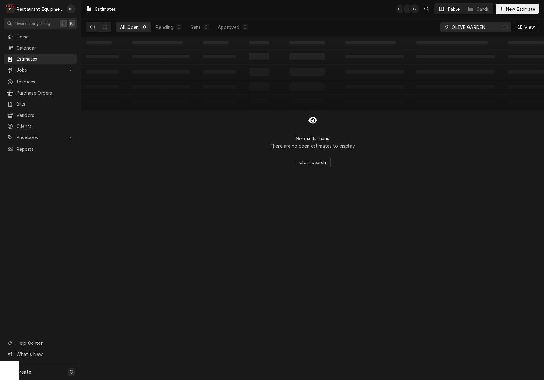
type input "OLIVE GARDEN"
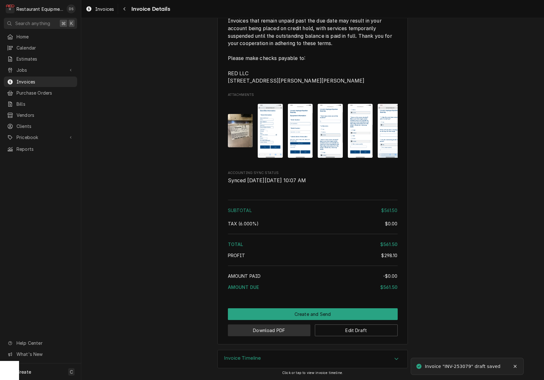
scroll to position [995, 0]
click at [285, 331] on button "Download PDF" at bounding box center [269, 330] width 83 height 12
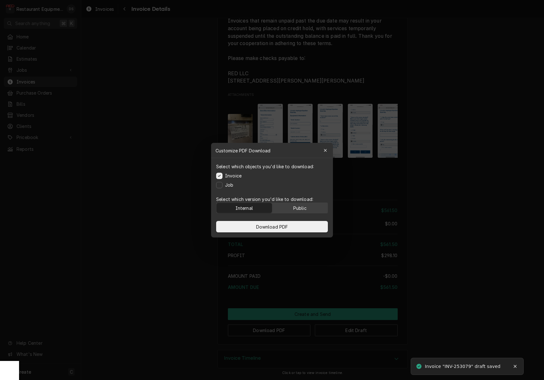
click at [301, 209] on div "Public" at bounding box center [299, 207] width 13 height 7
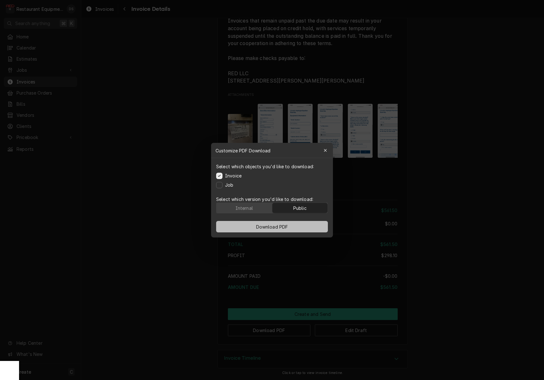
click at [298, 225] on button "Download PDF" at bounding box center [272, 226] width 112 height 11
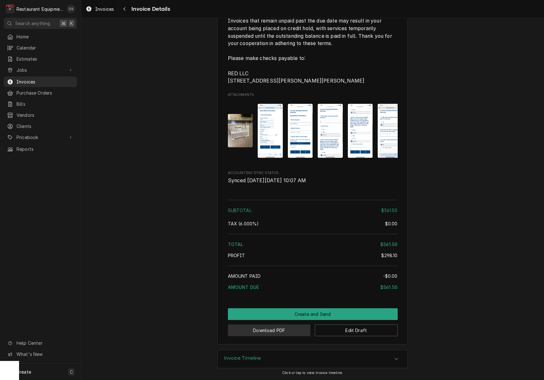
click at [277, 332] on button "Download PDF" at bounding box center [269, 330] width 83 height 12
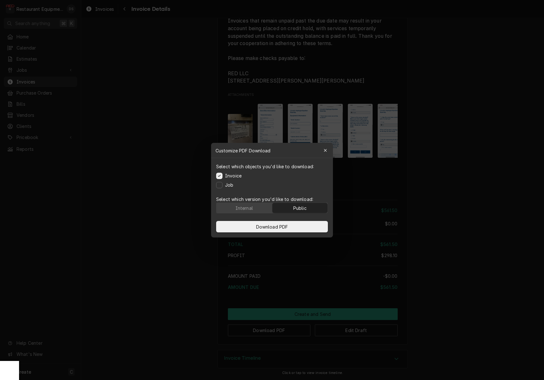
scroll to position [0, 0]
click at [324, 152] on icon "button" at bounding box center [324, 150] width 3 height 4
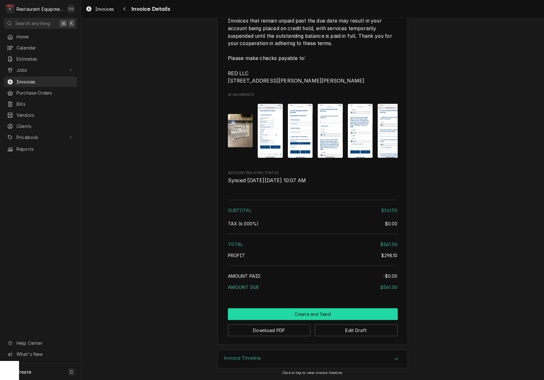
click at [333, 316] on button "Create and Send" at bounding box center [313, 314] width 170 height 12
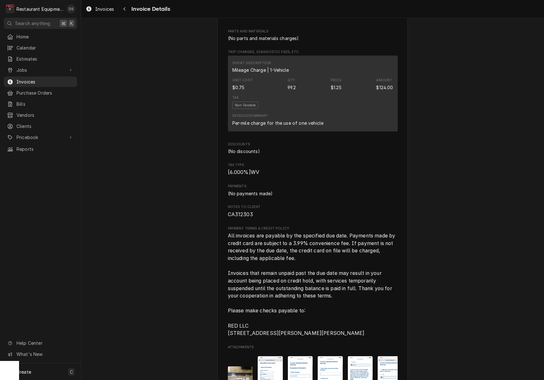
scroll to position [715, 0]
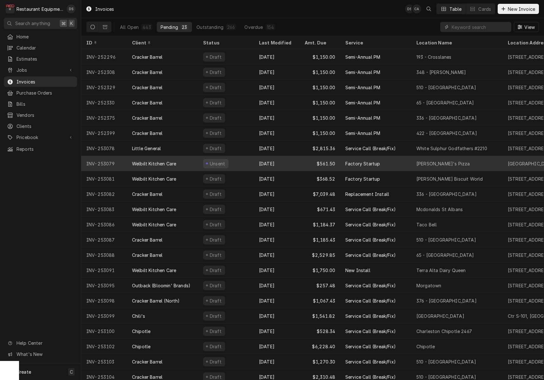
click at [280, 160] on div "[DATE]" at bounding box center [277, 163] width 46 height 15
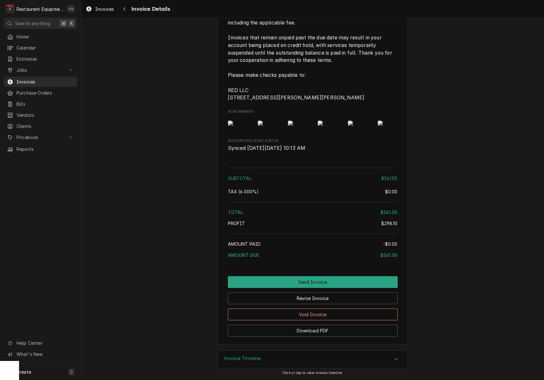
scroll to position [1027, 0]
click at [329, 299] on button "Revise Invoice" at bounding box center [313, 298] width 170 height 12
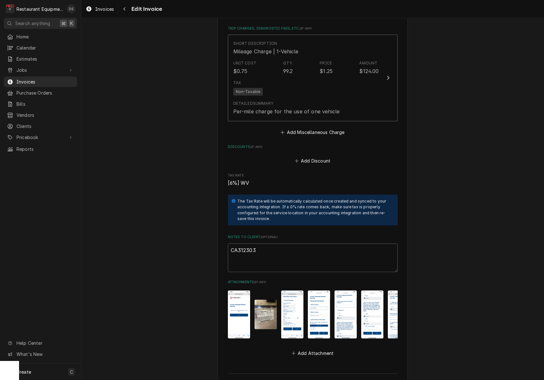
scroll to position [879, 0]
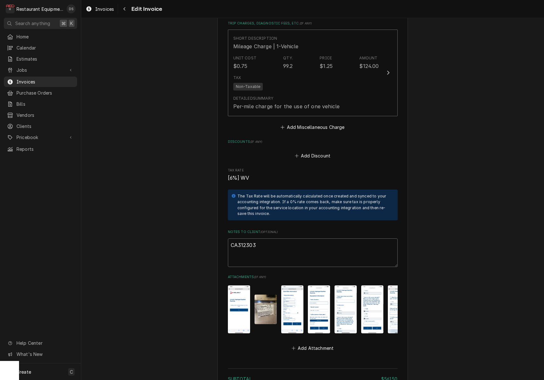
click at [280, 243] on textarea "CA312303" at bounding box center [313, 252] width 170 height 29
type textarea "x"
type textarea "CA312303"
type textarea "x"
type textarea "CA312303"
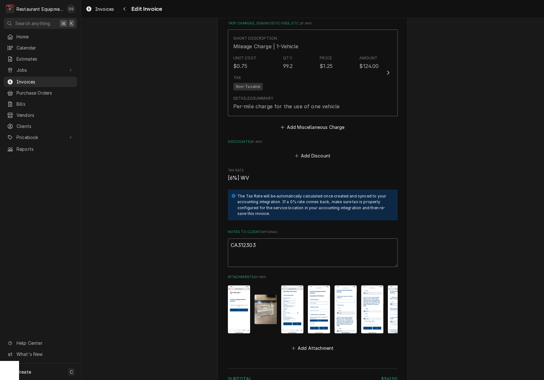
type textarea "x"
type textarea "CA312303"
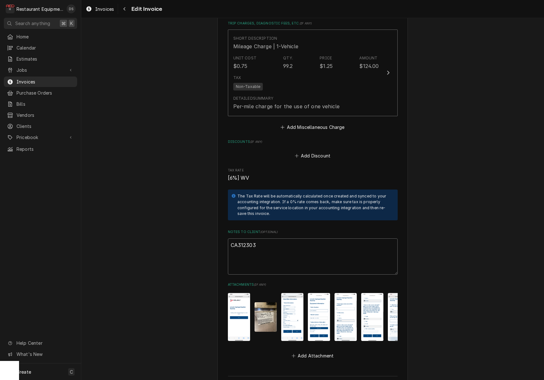
paste textarea "Claim KC-1038469"
type textarea "x"
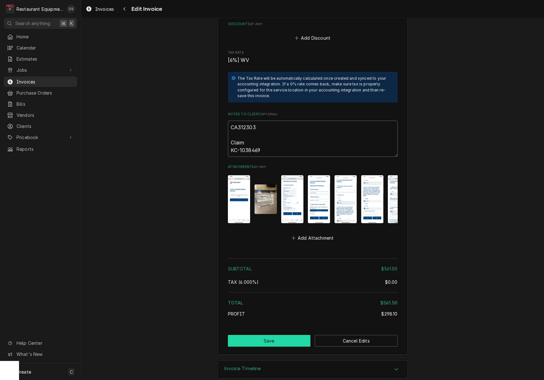
scroll to position [996, 0]
type textarea "CA312303 Claim KC-1038469"
click at [280, 335] on button "Save" at bounding box center [269, 341] width 83 height 12
type textarea "x"
